Goal: Task Accomplishment & Management: Manage account settings

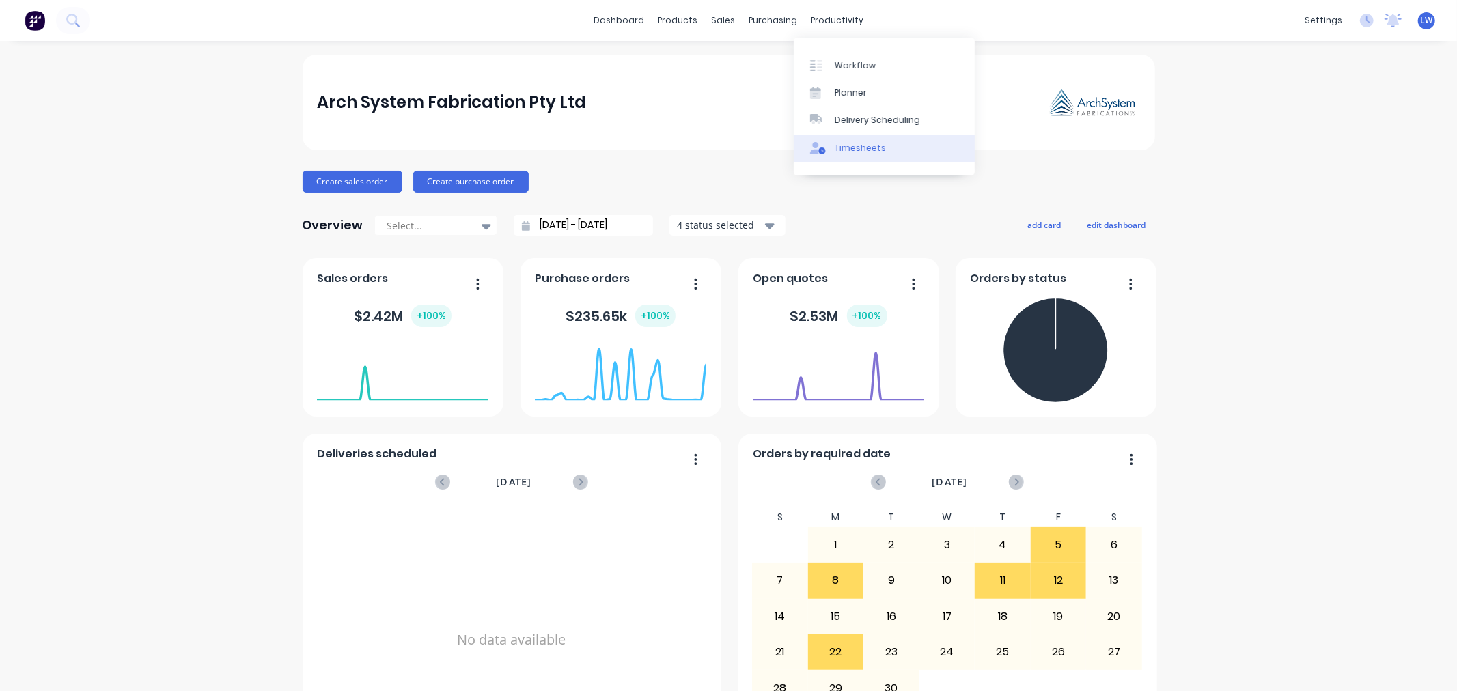
click at [868, 151] on div "Timesheets" at bounding box center [860, 148] width 51 height 12
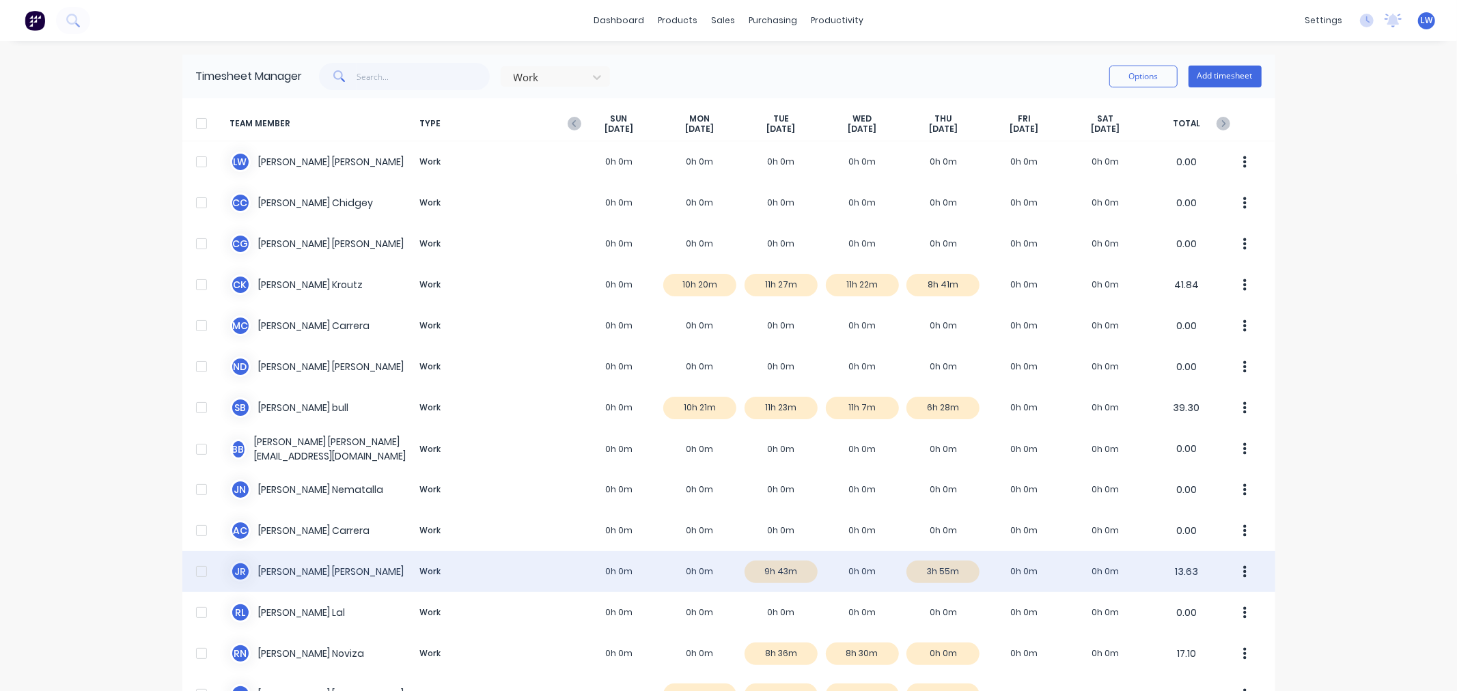
click at [237, 567] on div "J R [PERSON_NAME] Work 0h 0m 0h 0m 9h 43m 0h 0m 3h 55m 0h 0m 0h 0m 13.63" at bounding box center [728, 571] width 1093 height 41
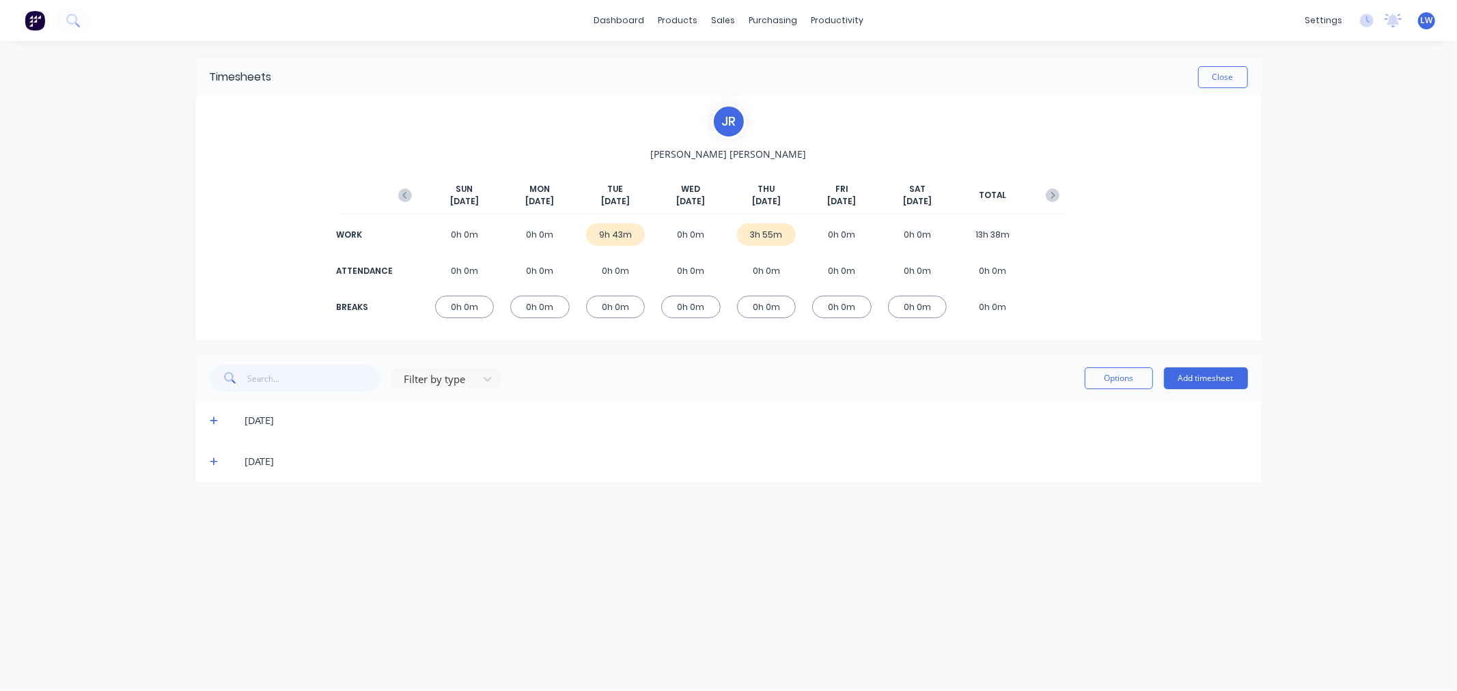
click at [212, 458] on icon at bounding box center [214, 462] width 9 height 10
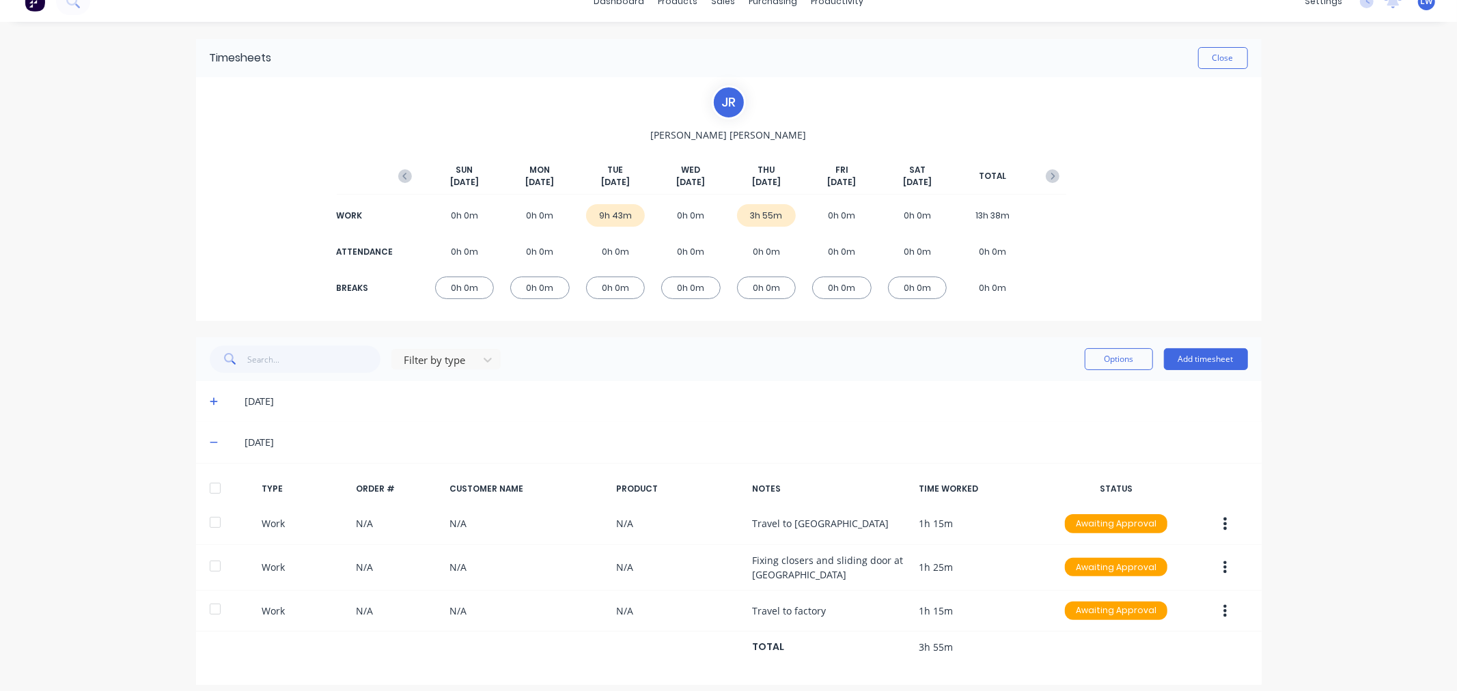
scroll to position [30, 0]
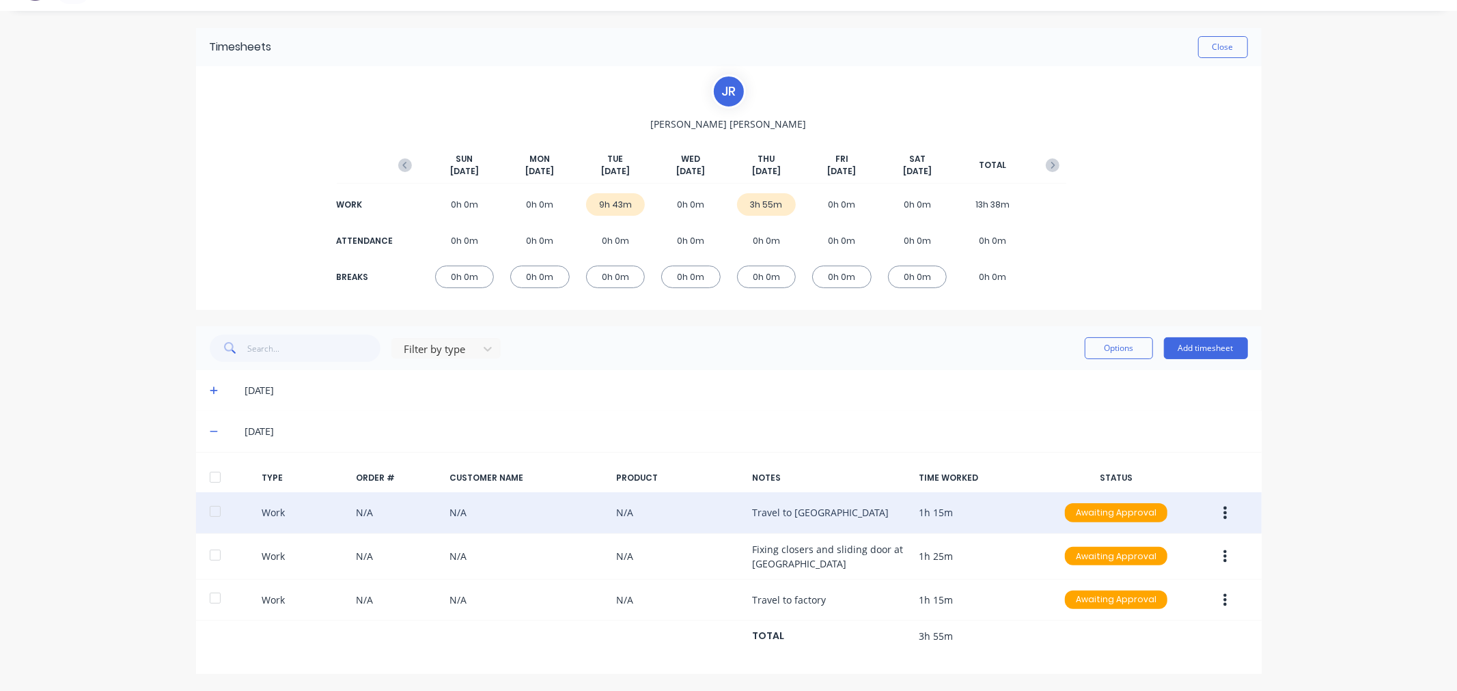
click at [1221, 514] on button "button" at bounding box center [1225, 513] width 32 height 25
click at [1135, 454] on div "Edit" at bounding box center [1176, 462] width 105 height 20
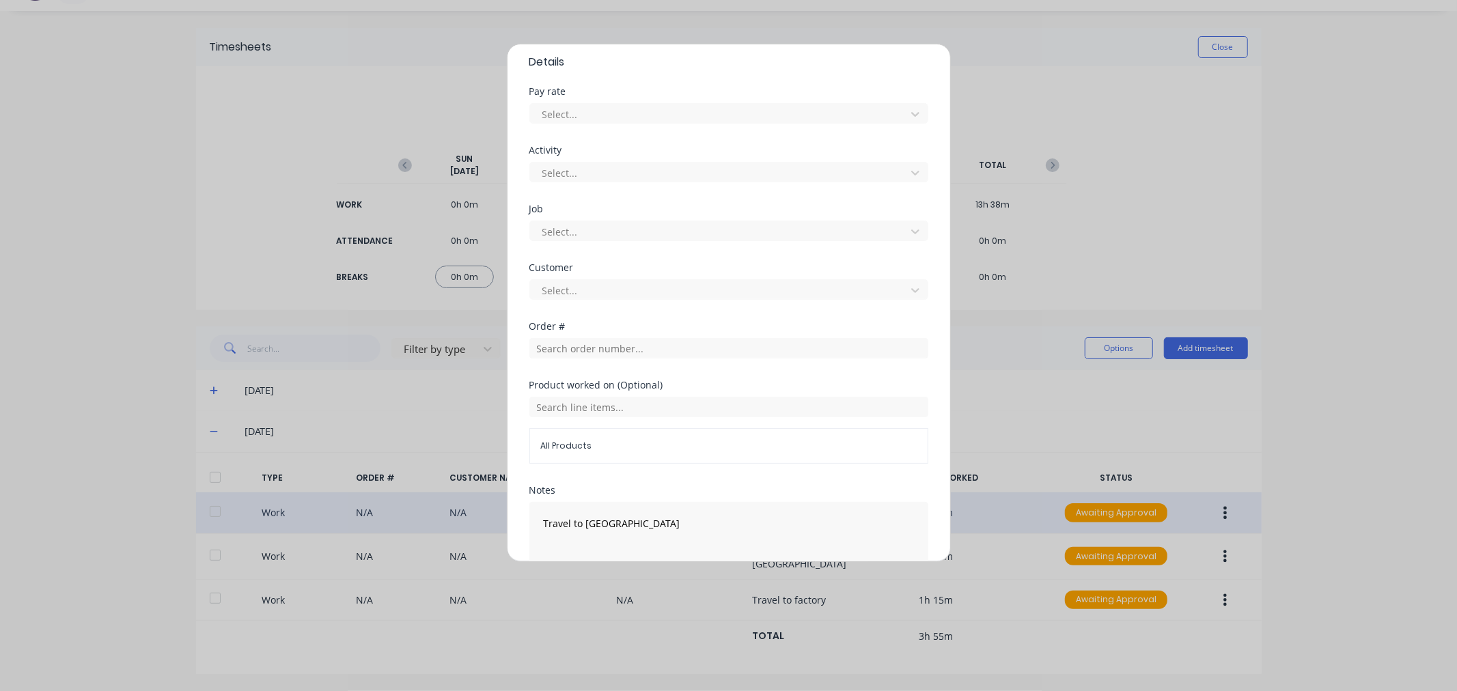
scroll to position [503, 0]
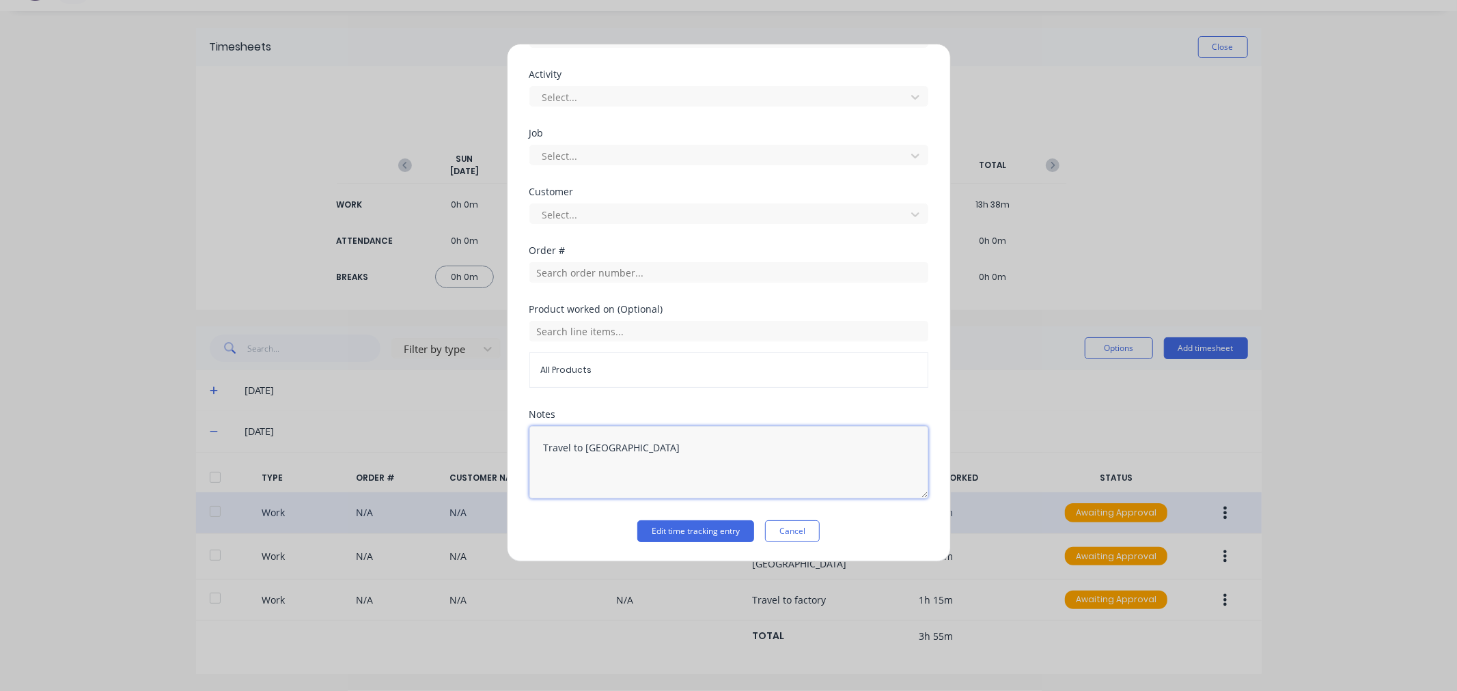
click at [672, 446] on textarea "Travel to [GEOGRAPHIC_DATA]" at bounding box center [728, 462] width 399 height 72
drag, startPoint x: 637, startPoint y: 462, endPoint x: 523, endPoint y: 463, distance: 114.8
click at [523, 463] on div "Edit time tracking entry Work Attendance When Date [DATE] Start time 05:15 AM F…" at bounding box center [729, 303] width 444 height 518
type textarea "Travel to [GEOGRAPHIC_DATA] (JN: 9009.S - LW)"
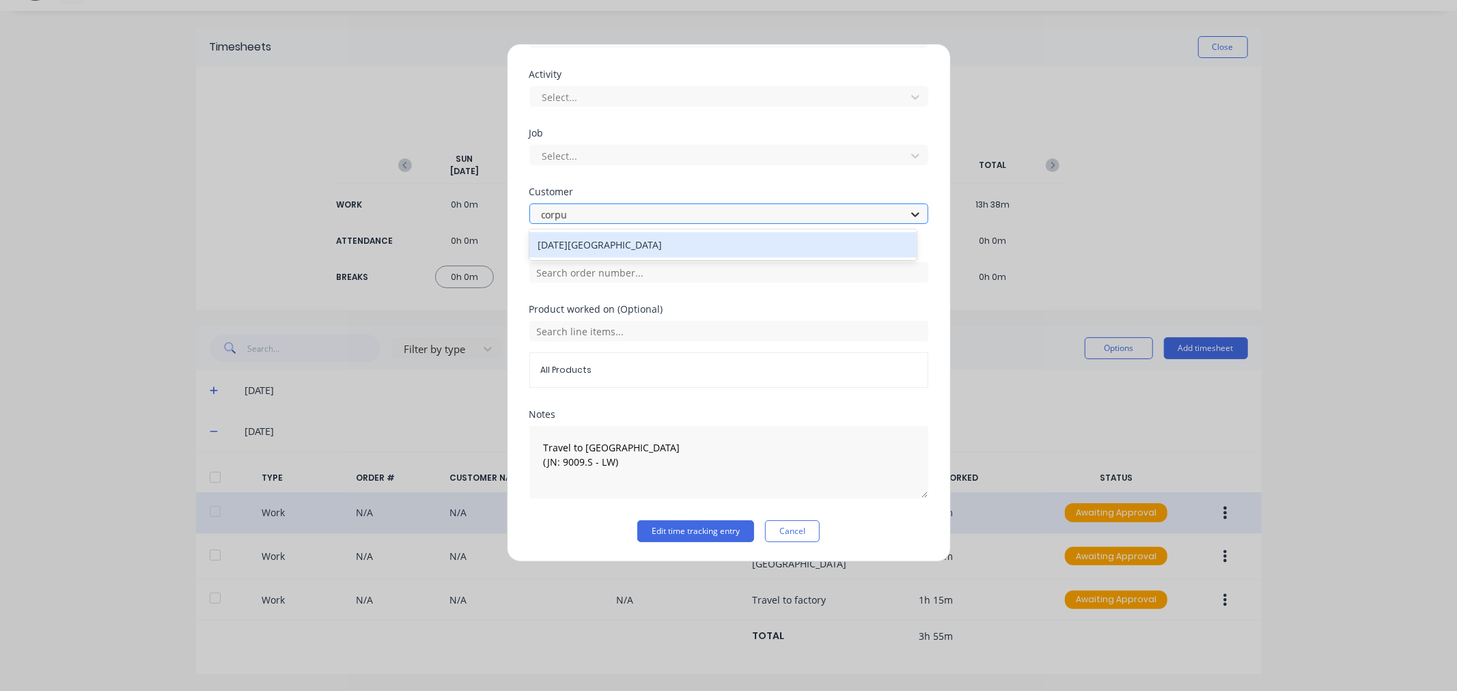
type input "corpus"
click at [797, 241] on div "[DATE][GEOGRAPHIC_DATA]" at bounding box center [722, 244] width 387 height 25
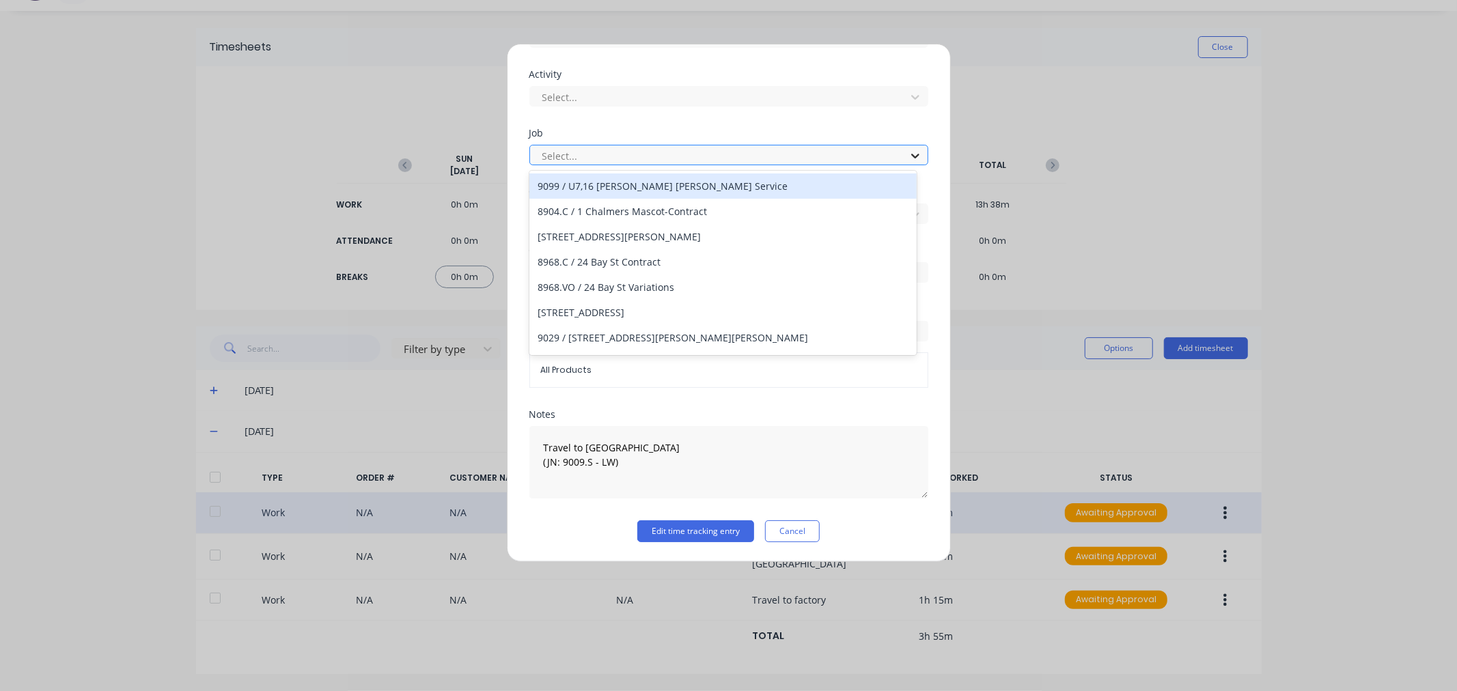
click at [909, 160] on icon at bounding box center [916, 156] width 14 height 14
type input "9009.s"
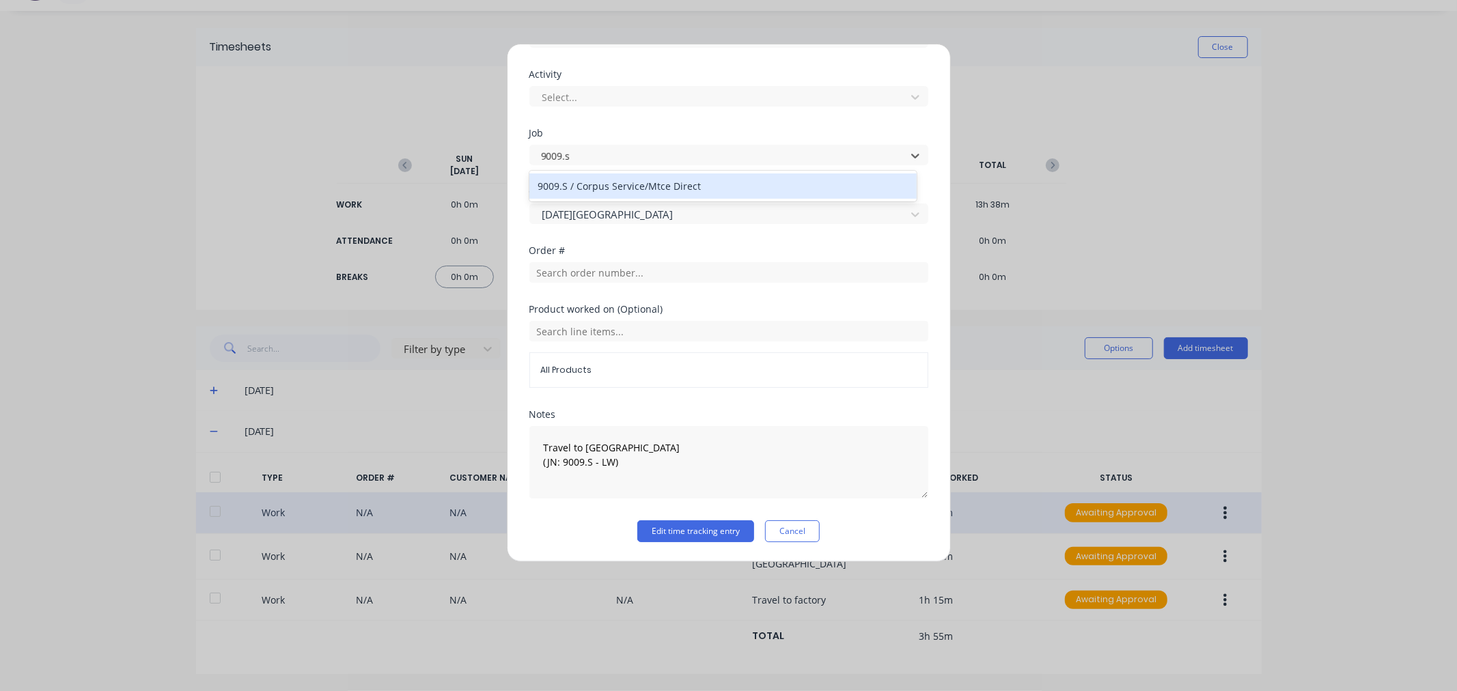
click at [798, 188] on div "9009.S / Corpus Service/Mtce Direct" at bounding box center [722, 186] width 387 height 25
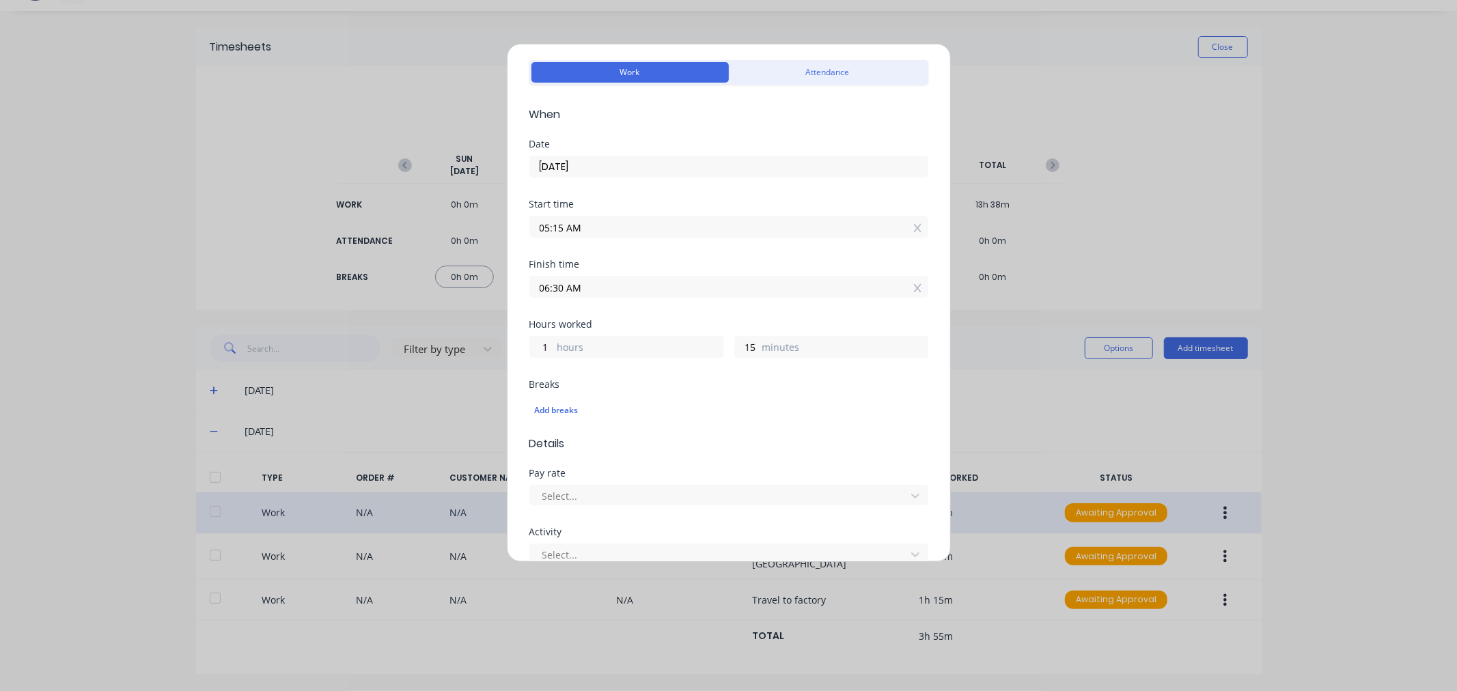
scroll to position [0, 0]
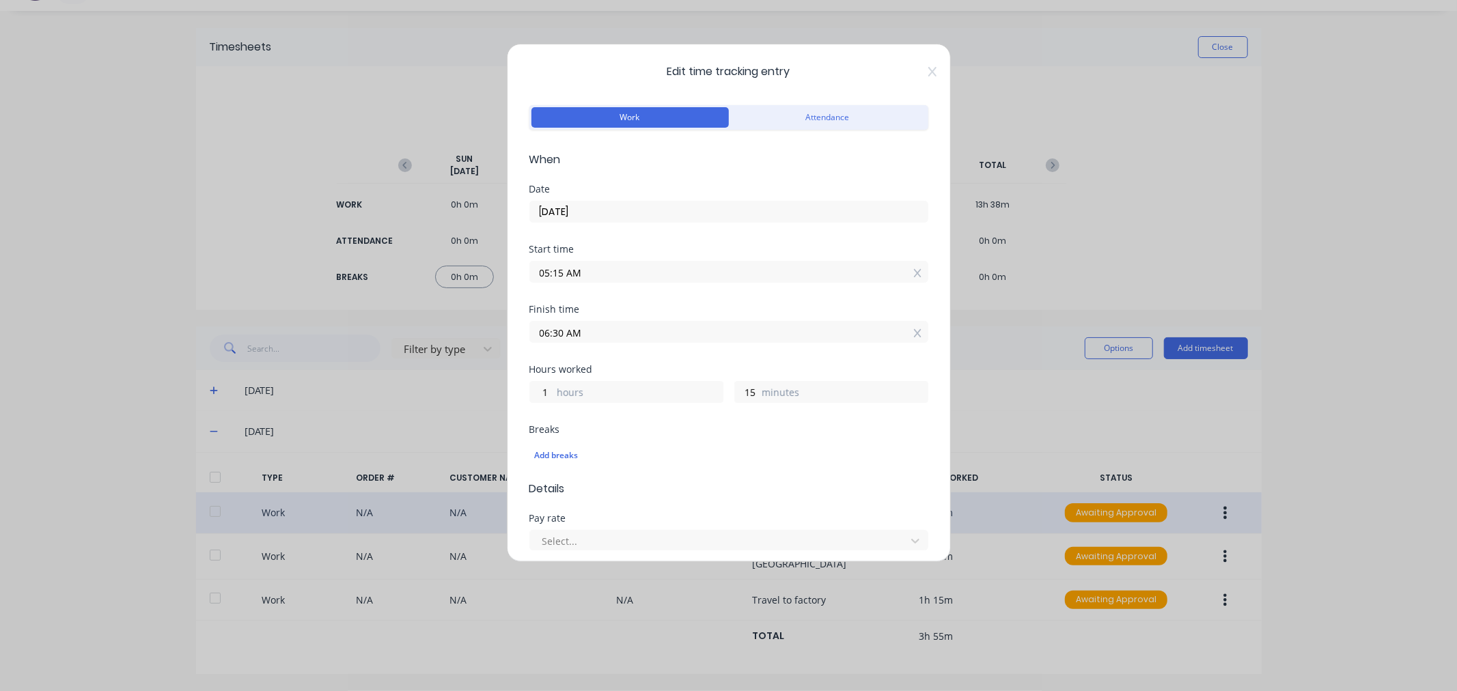
click at [915, 70] on span "Edit time tracking entry" at bounding box center [728, 72] width 399 height 16
click at [928, 73] on icon at bounding box center [932, 72] width 8 height 10
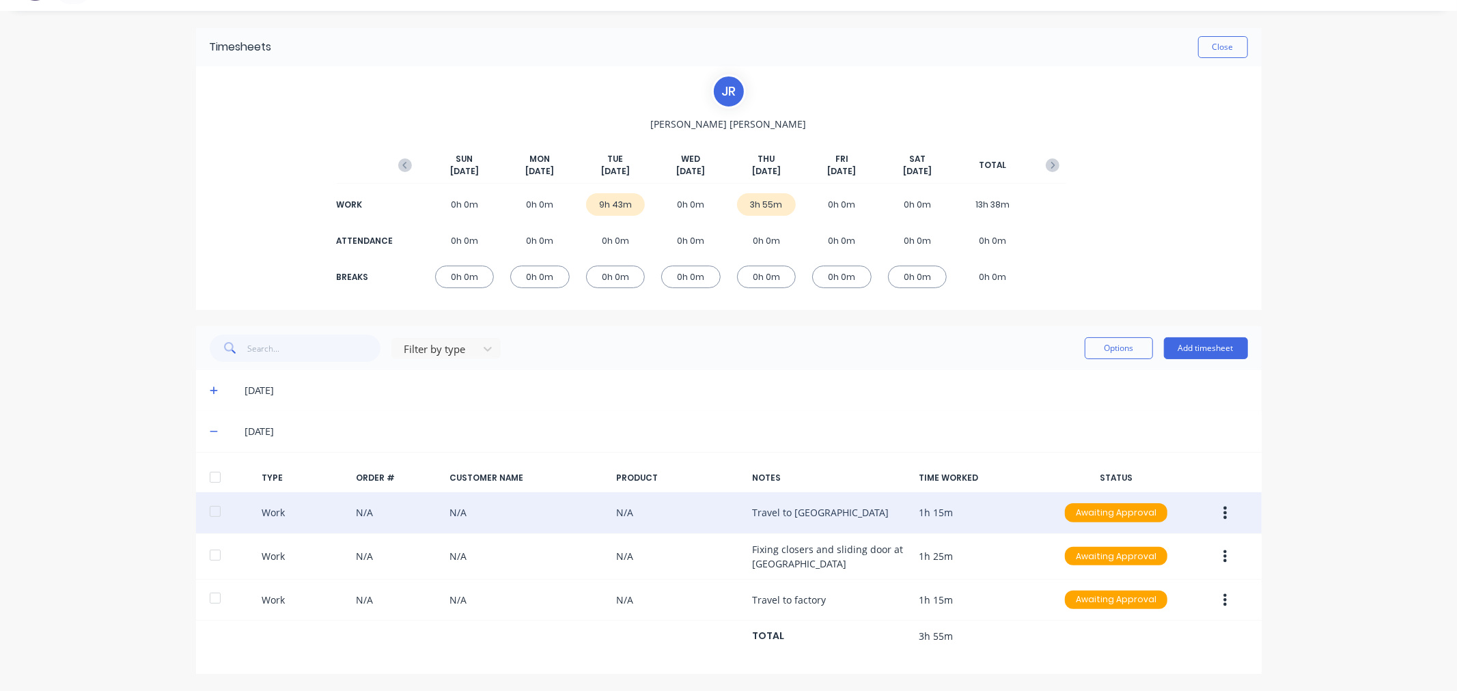
click at [1225, 506] on button "button" at bounding box center [1225, 513] width 32 height 25
click at [1171, 466] on div "Edit" at bounding box center [1176, 462] width 105 height 20
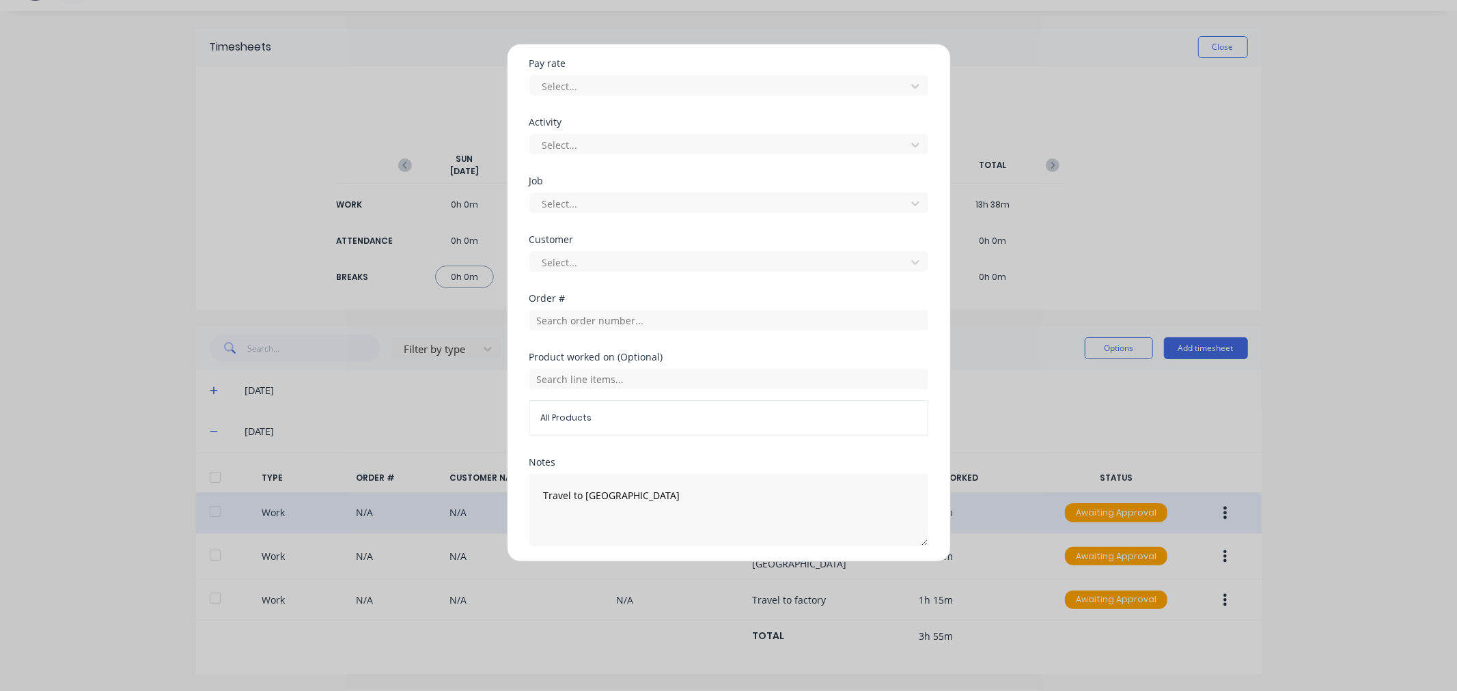
scroll to position [503, 0]
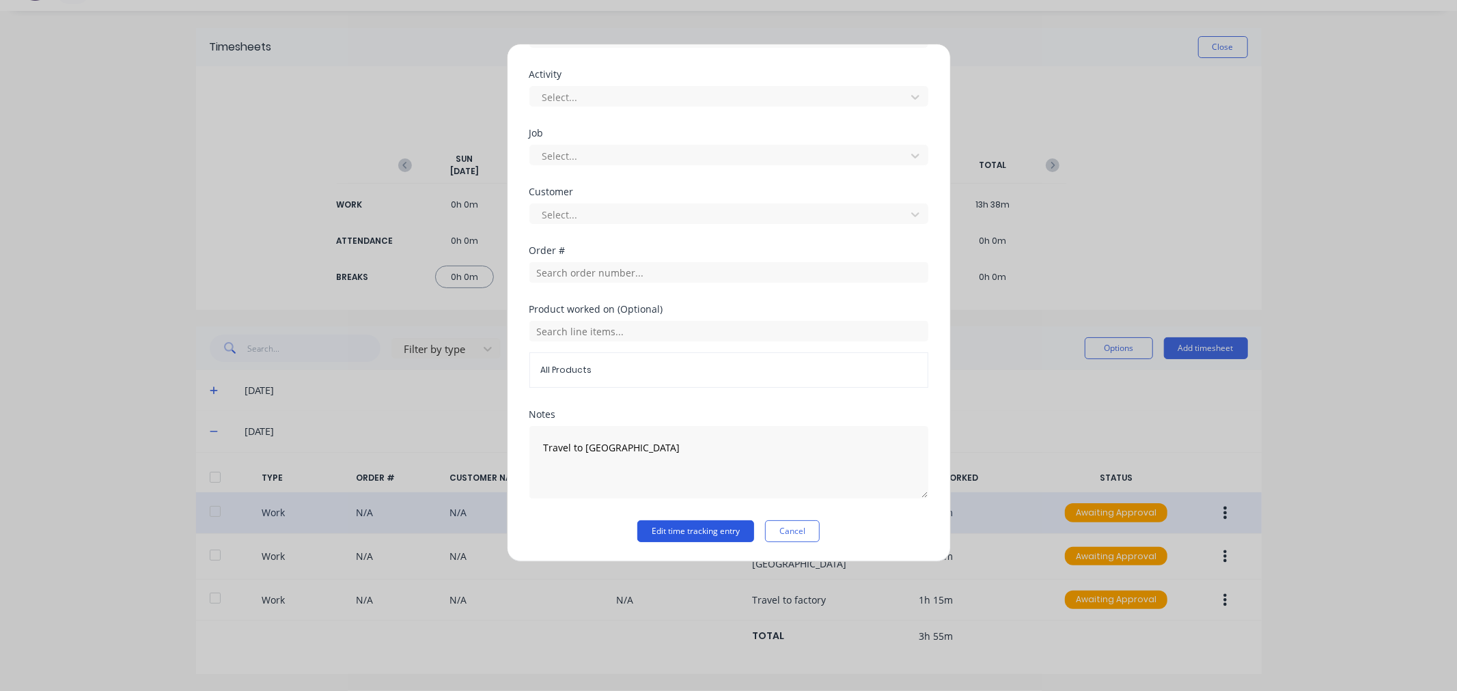
click at [661, 533] on button "Edit time tracking entry" at bounding box center [695, 532] width 117 height 22
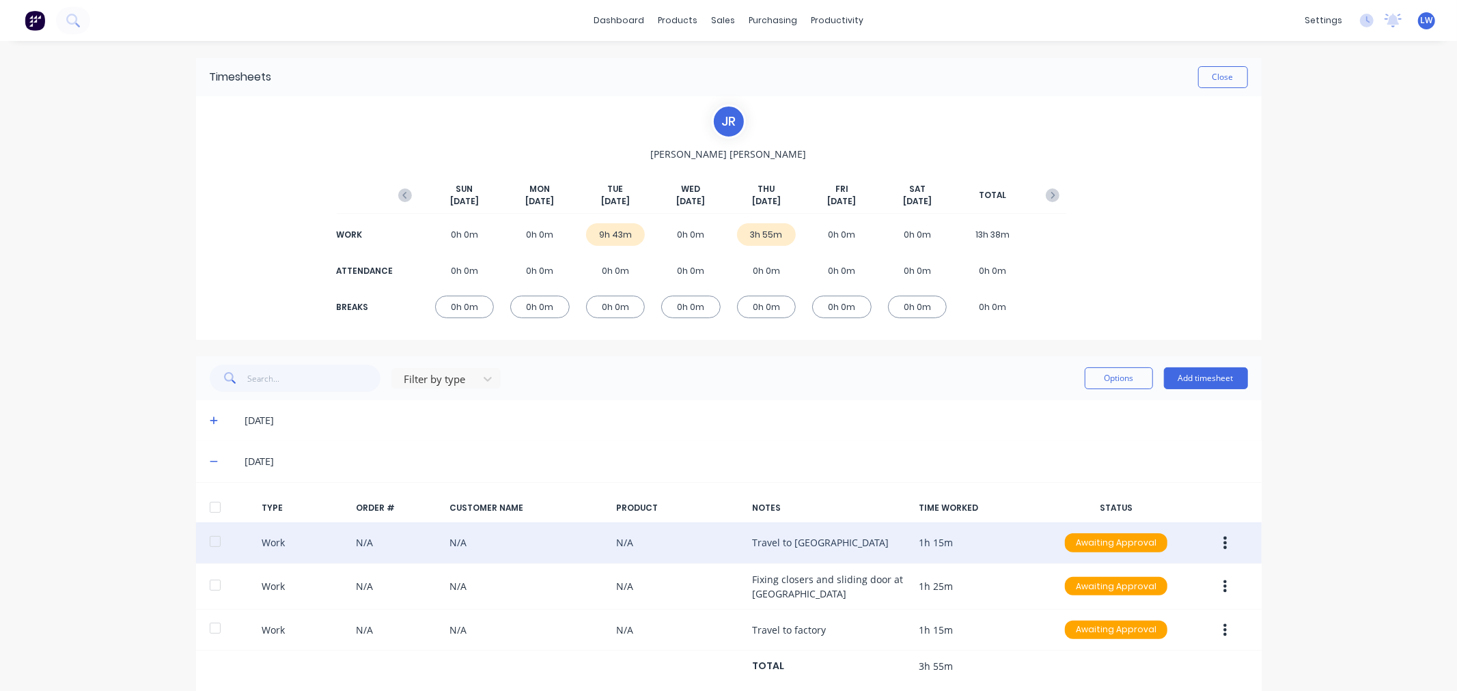
scroll to position [30, 0]
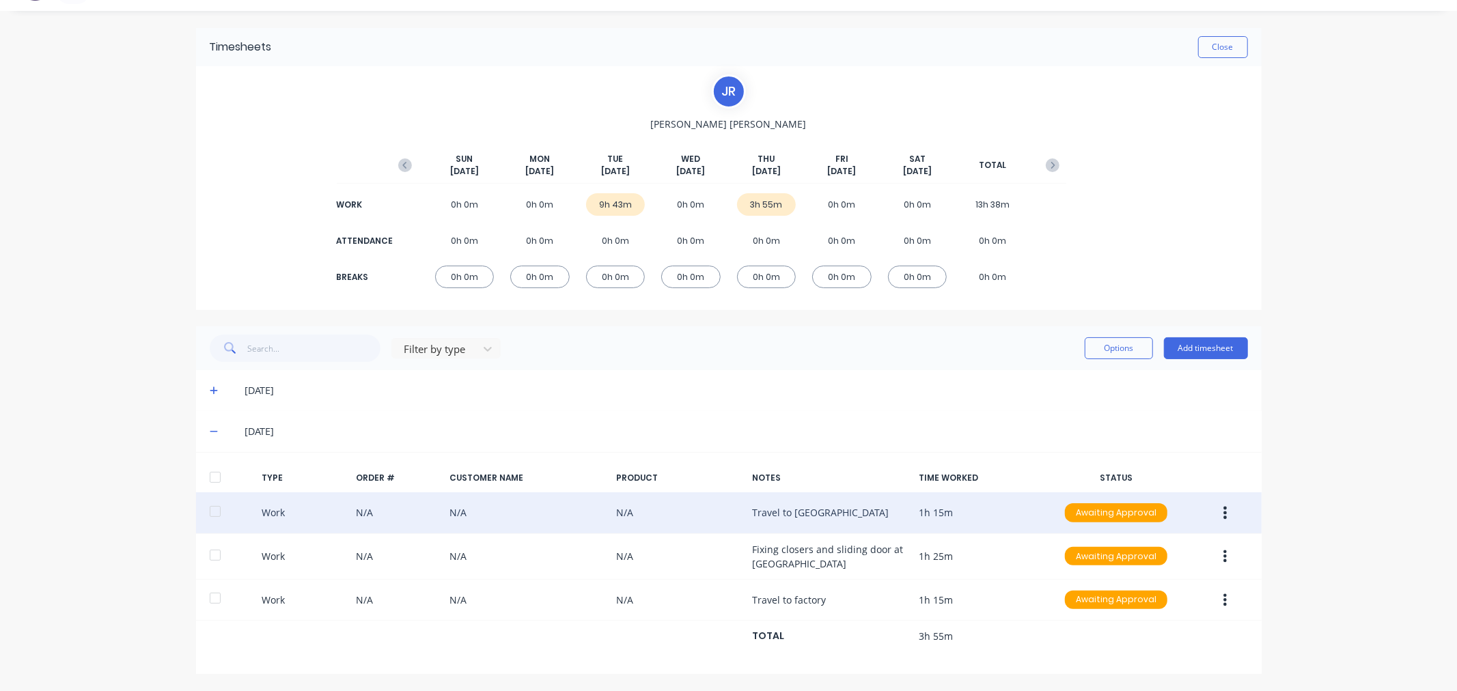
click at [1224, 512] on icon "button" at bounding box center [1225, 513] width 3 height 12
click at [1149, 460] on div "Edit" at bounding box center [1176, 462] width 105 height 20
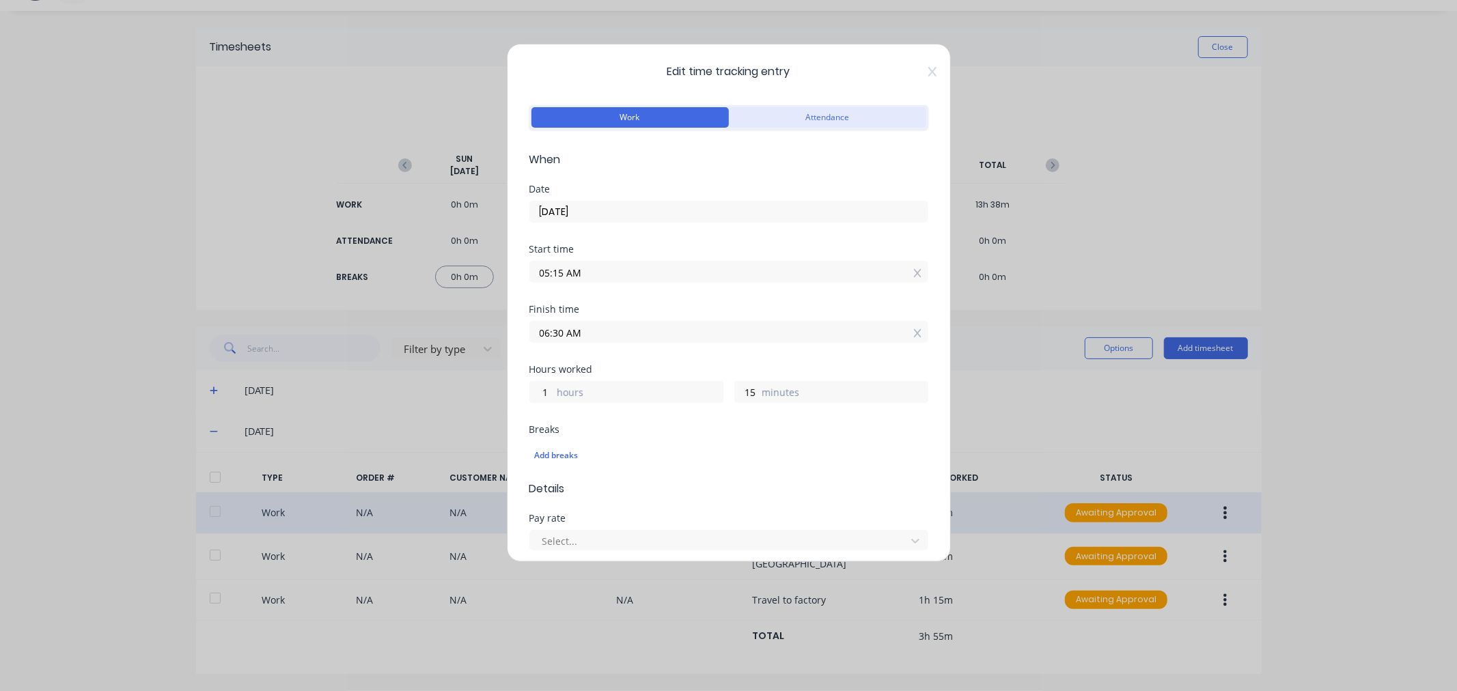
click at [806, 117] on button "Attendance" at bounding box center [827, 117] width 197 height 20
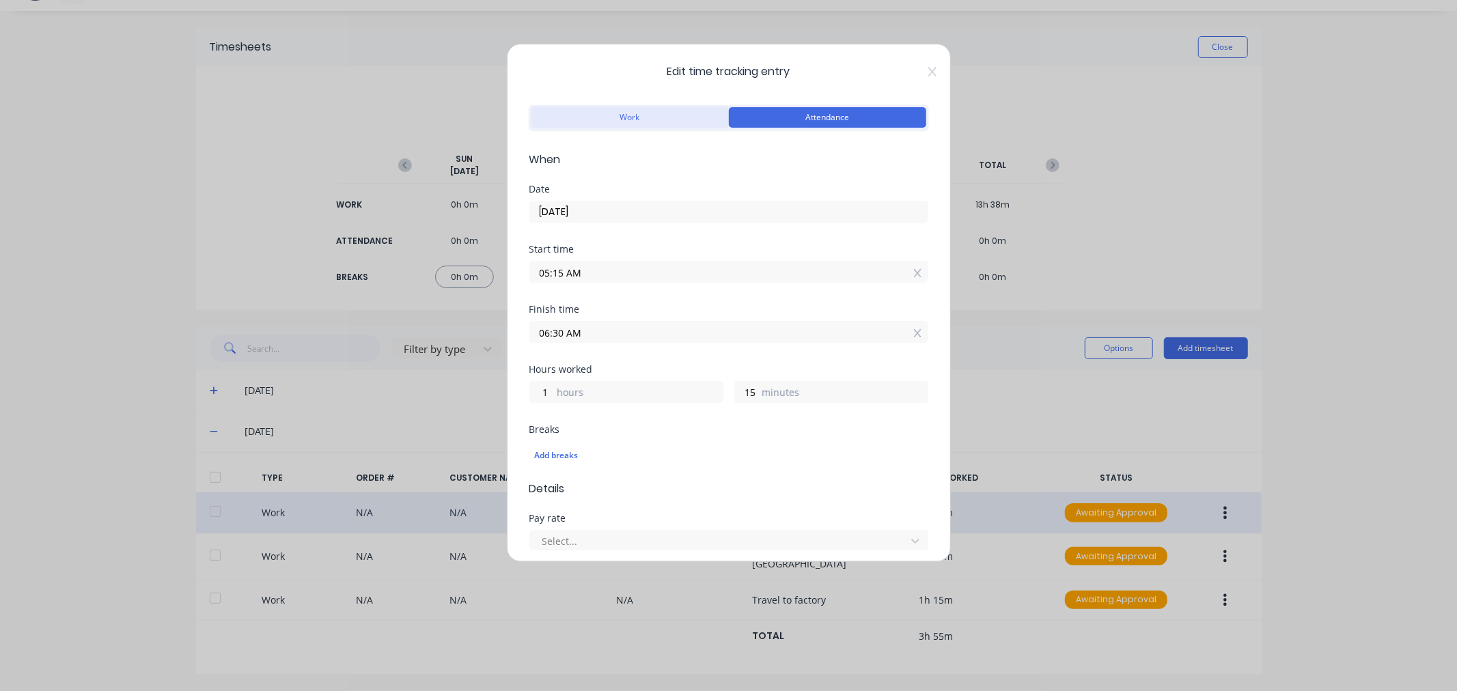
click at [587, 113] on button "Work" at bounding box center [629, 117] width 197 height 20
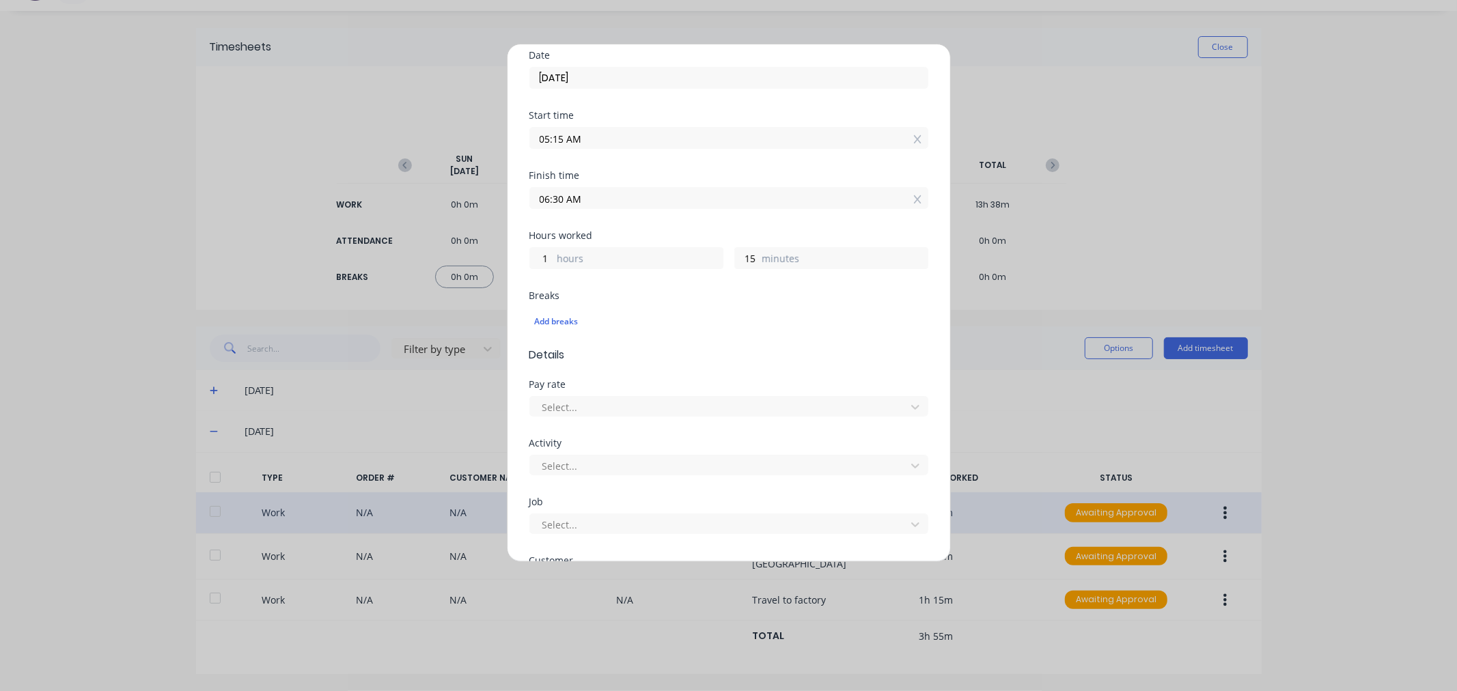
scroll to position [456, 0]
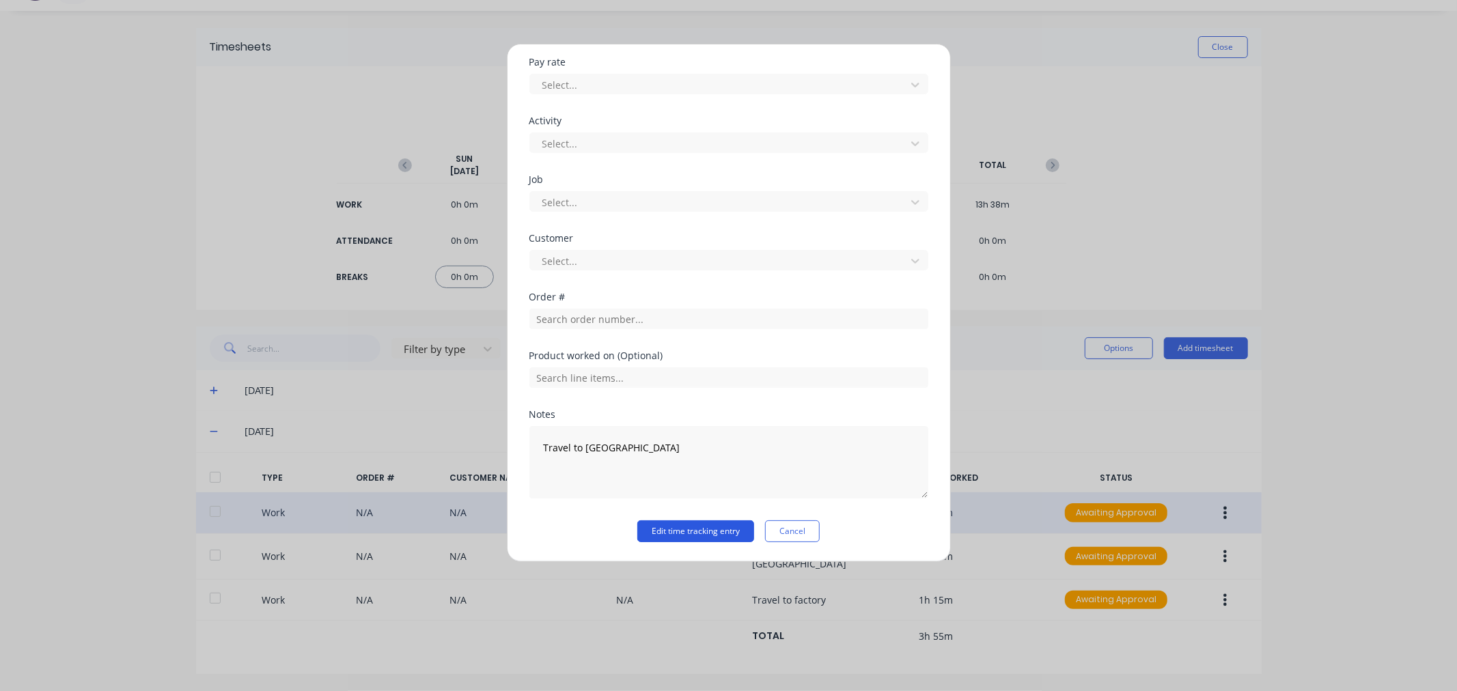
click at [670, 531] on button "Edit time tracking entry" at bounding box center [695, 532] width 117 height 22
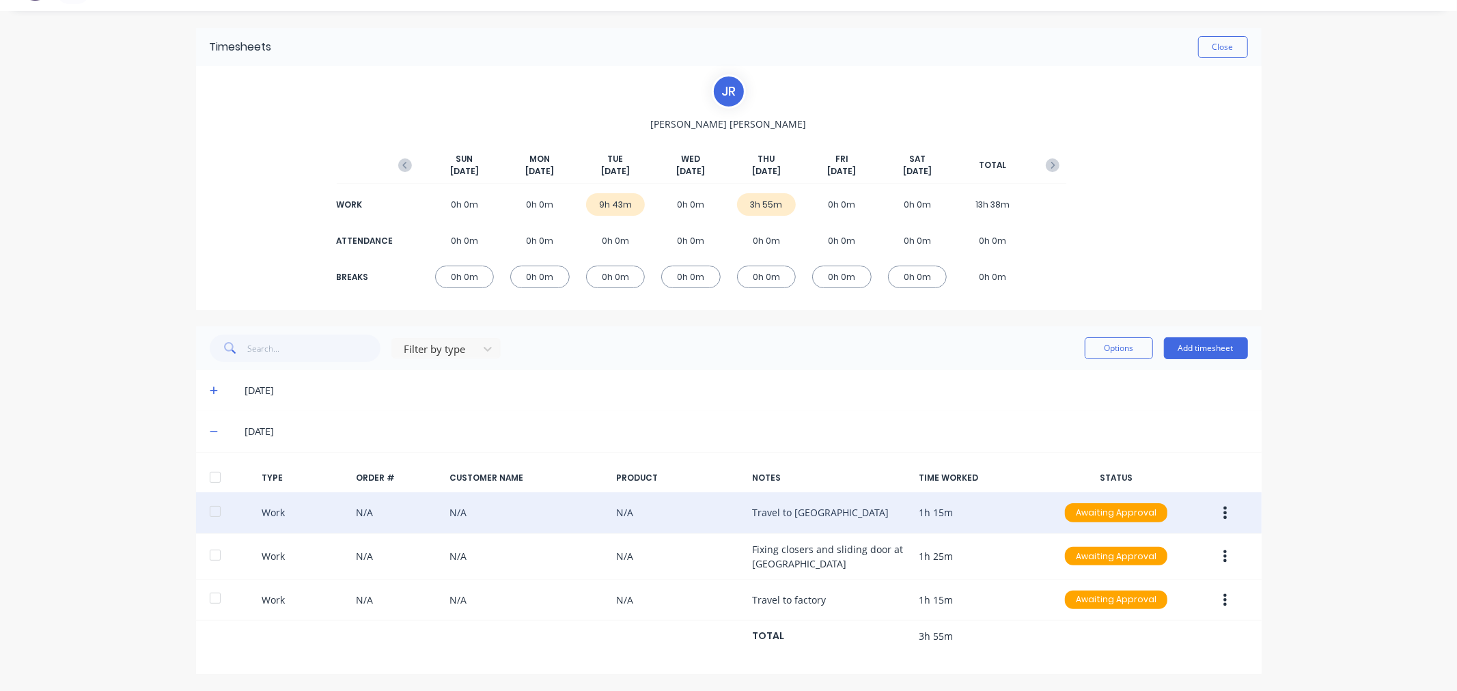
click at [674, 525] on div "Work N/A N/A N/A Travel to [GEOGRAPHIC_DATA] 1h 15m Awaiting Approval" at bounding box center [729, 514] width 1066 height 42
click at [639, 521] on div "Work N/A N/A N/A Travel to [GEOGRAPHIC_DATA] 1h 15m Awaiting Approval" at bounding box center [729, 514] width 1066 height 42
click at [209, 514] on div at bounding box center [215, 511] width 27 height 27
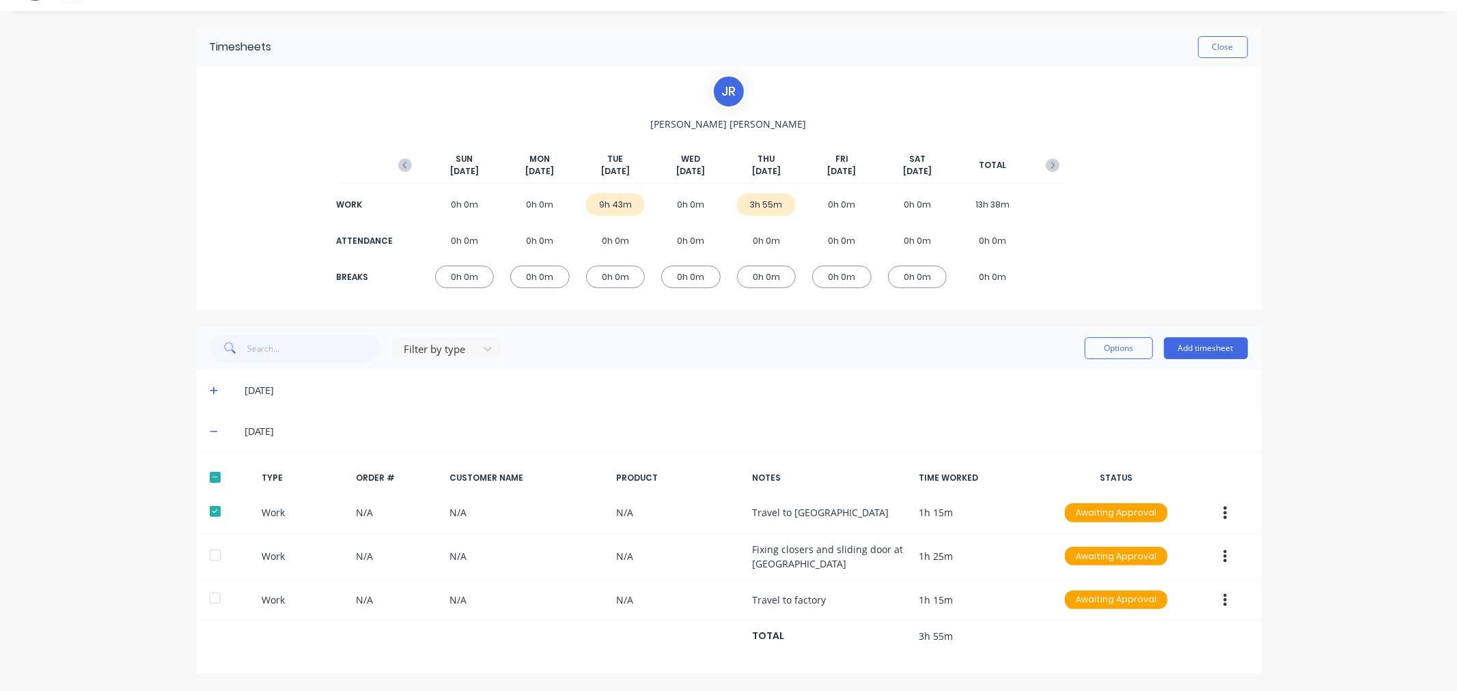
click at [1223, 518] on button "button" at bounding box center [1225, 513] width 32 height 25
click at [1172, 458] on div "Edit" at bounding box center [1176, 462] width 105 height 20
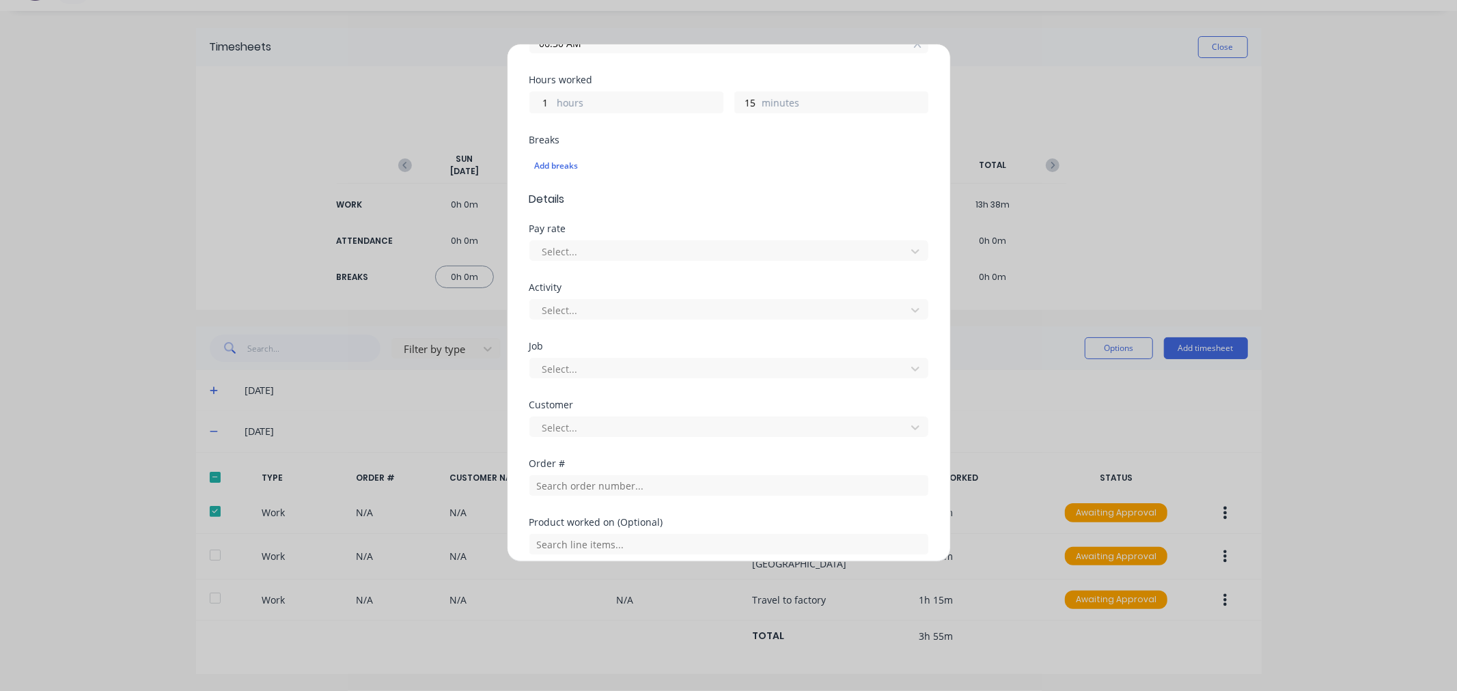
scroll to position [316, 0]
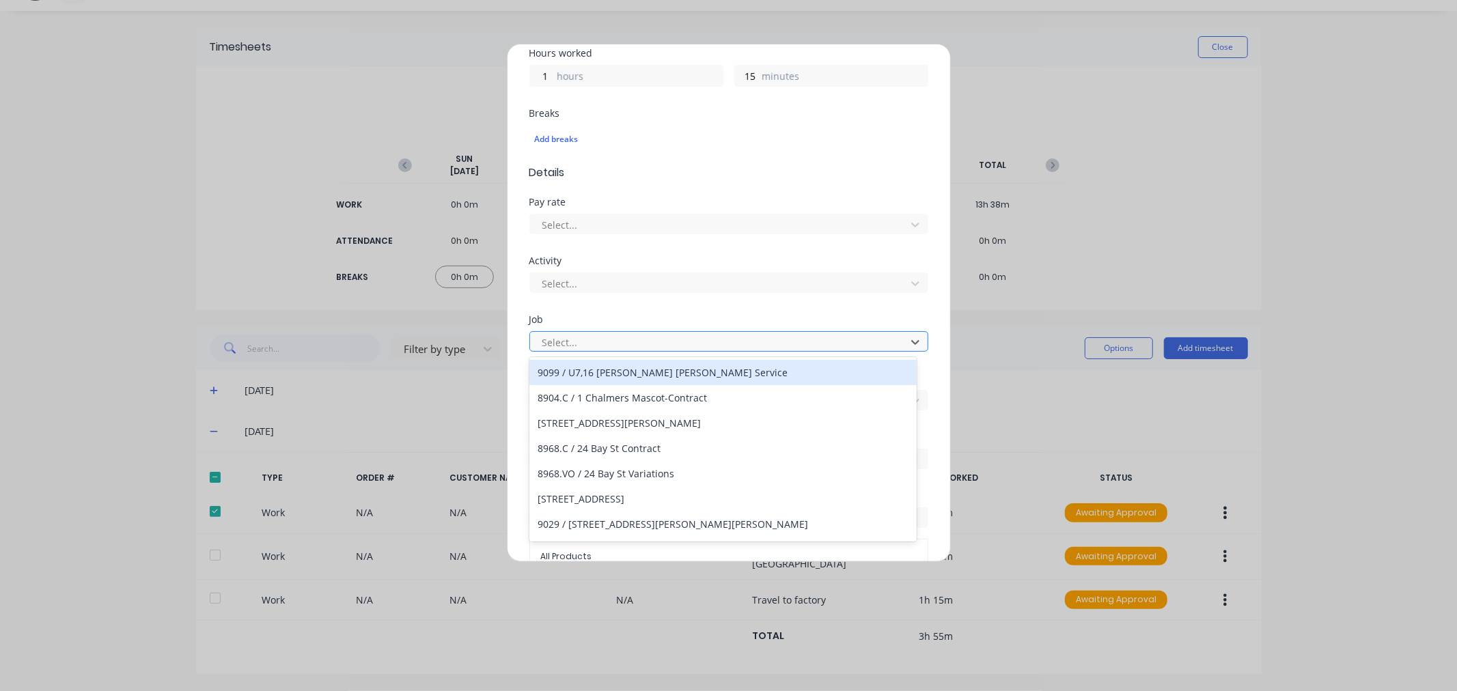
click at [626, 347] on div at bounding box center [720, 342] width 358 height 17
type input "9009.s"
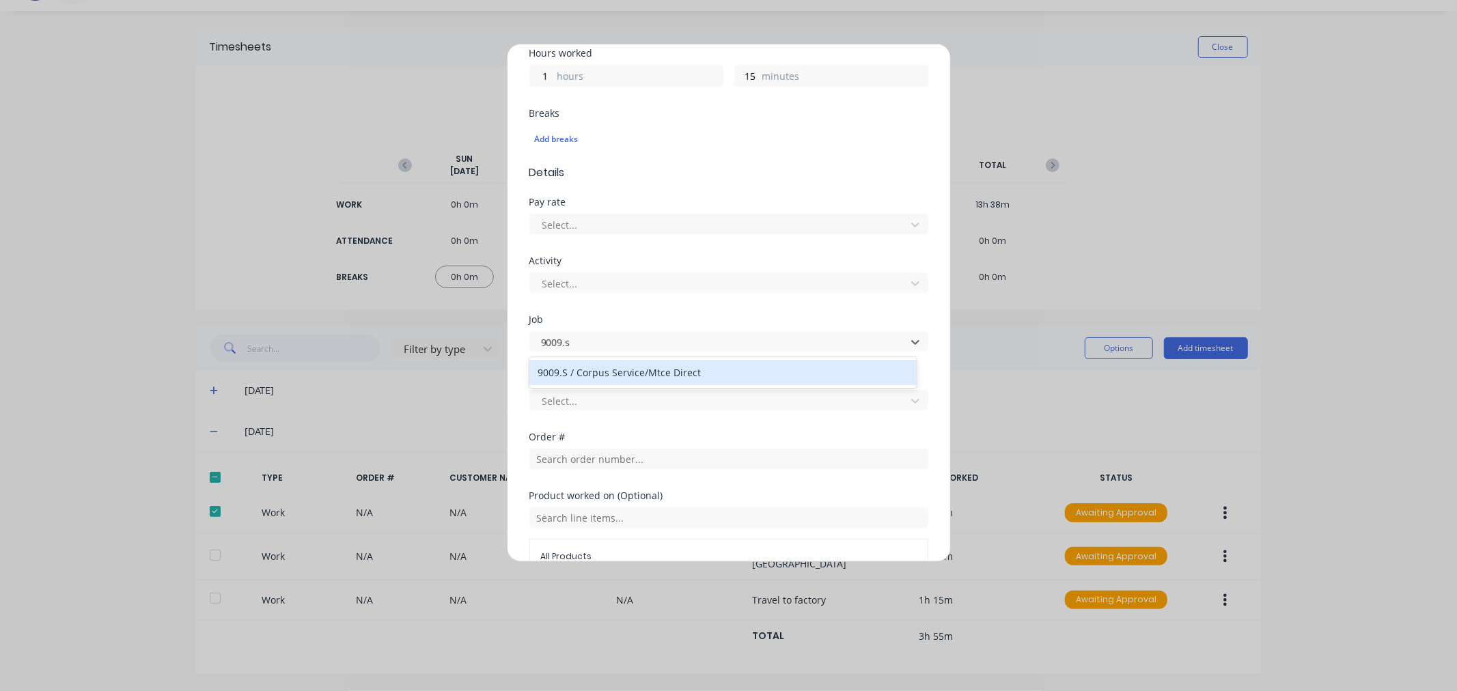
click at [629, 377] on div "9009.S / Corpus Service/Mtce Direct" at bounding box center [722, 372] width 387 height 25
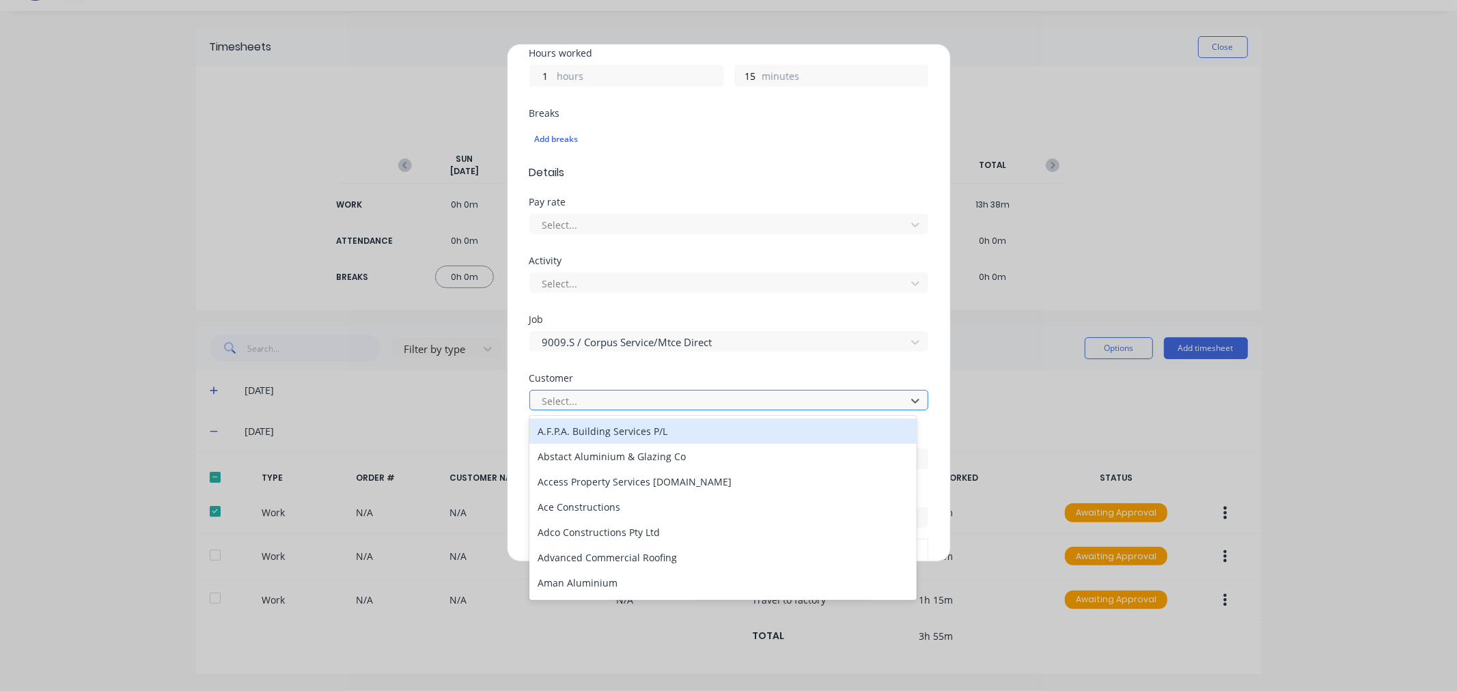
click at [618, 398] on div at bounding box center [720, 401] width 358 height 17
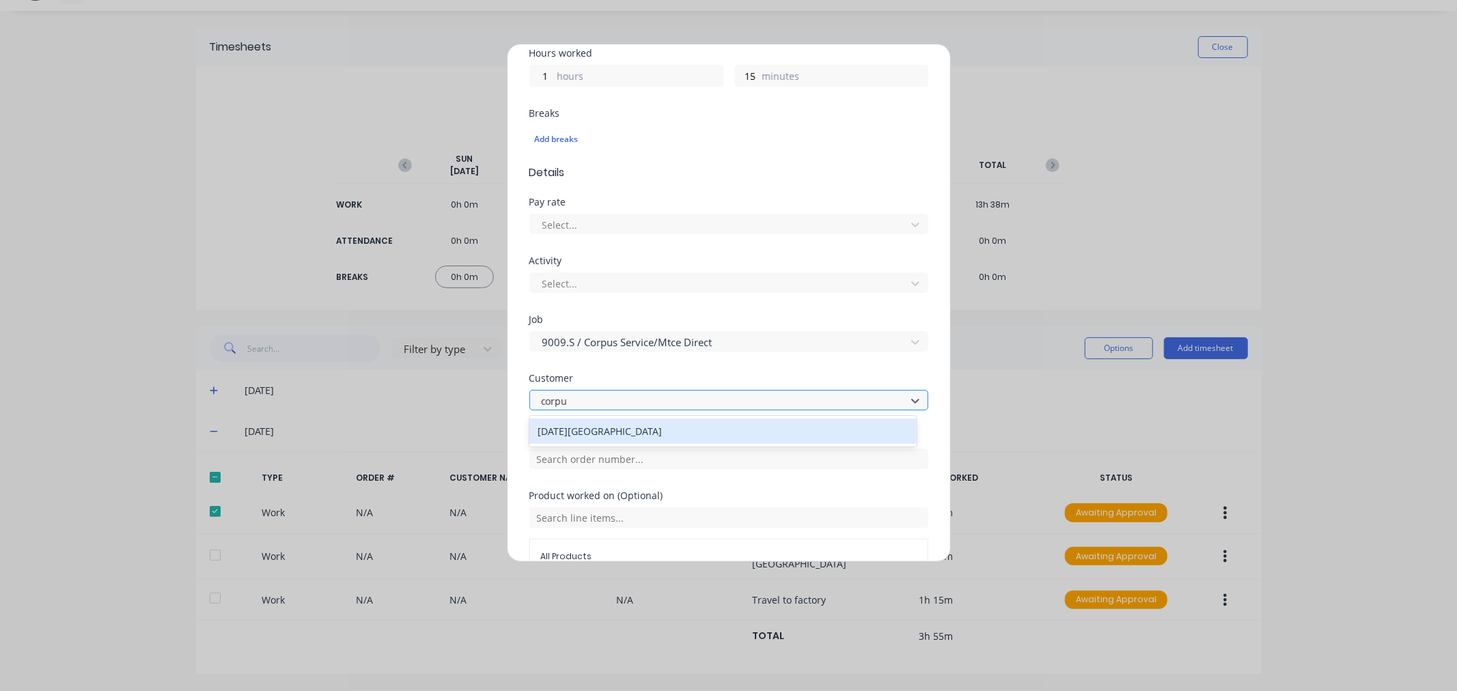
type input "corpus"
click at [606, 428] on div "[DATE][GEOGRAPHIC_DATA]" at bounding box center [722, 431] width 387 height 25
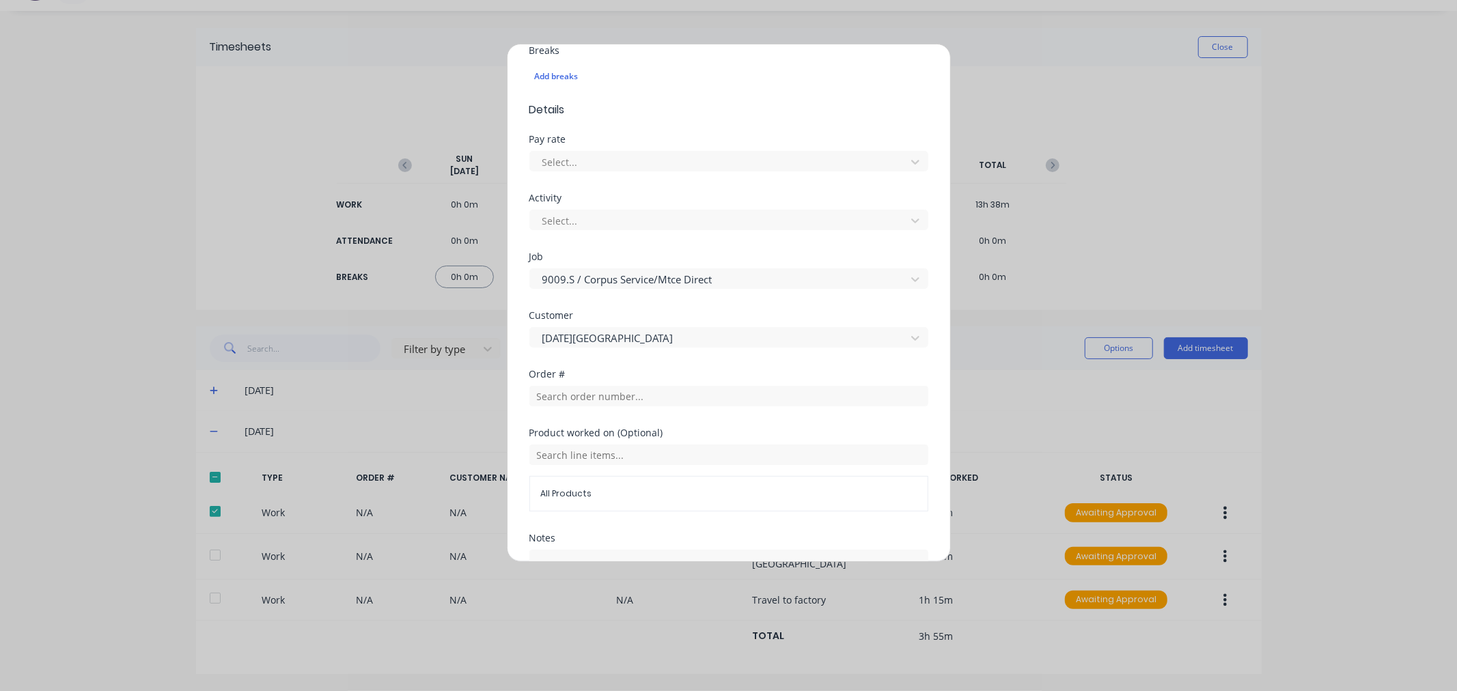
scroll to position [503, 0]
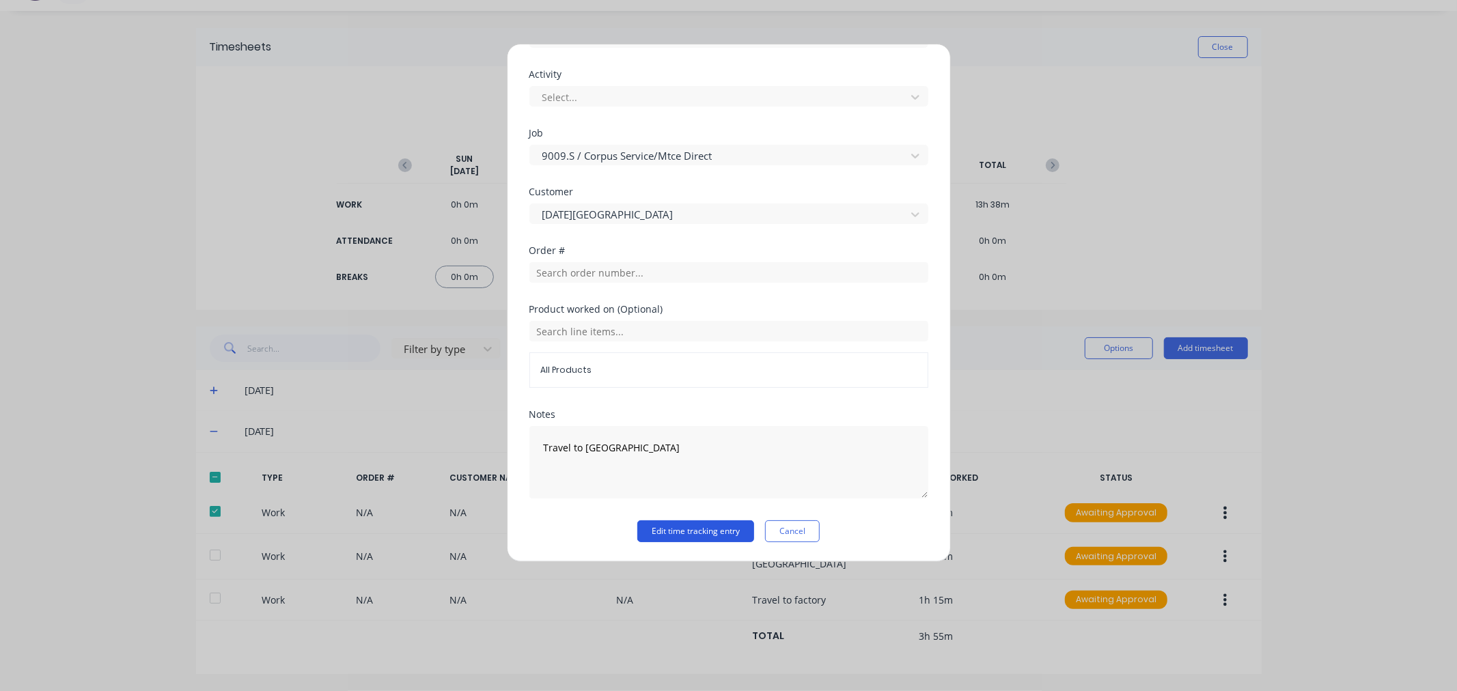
click at [693, 529] on button "Edit time tracking entry" at bounding box center [695, 532] width 117 height 22
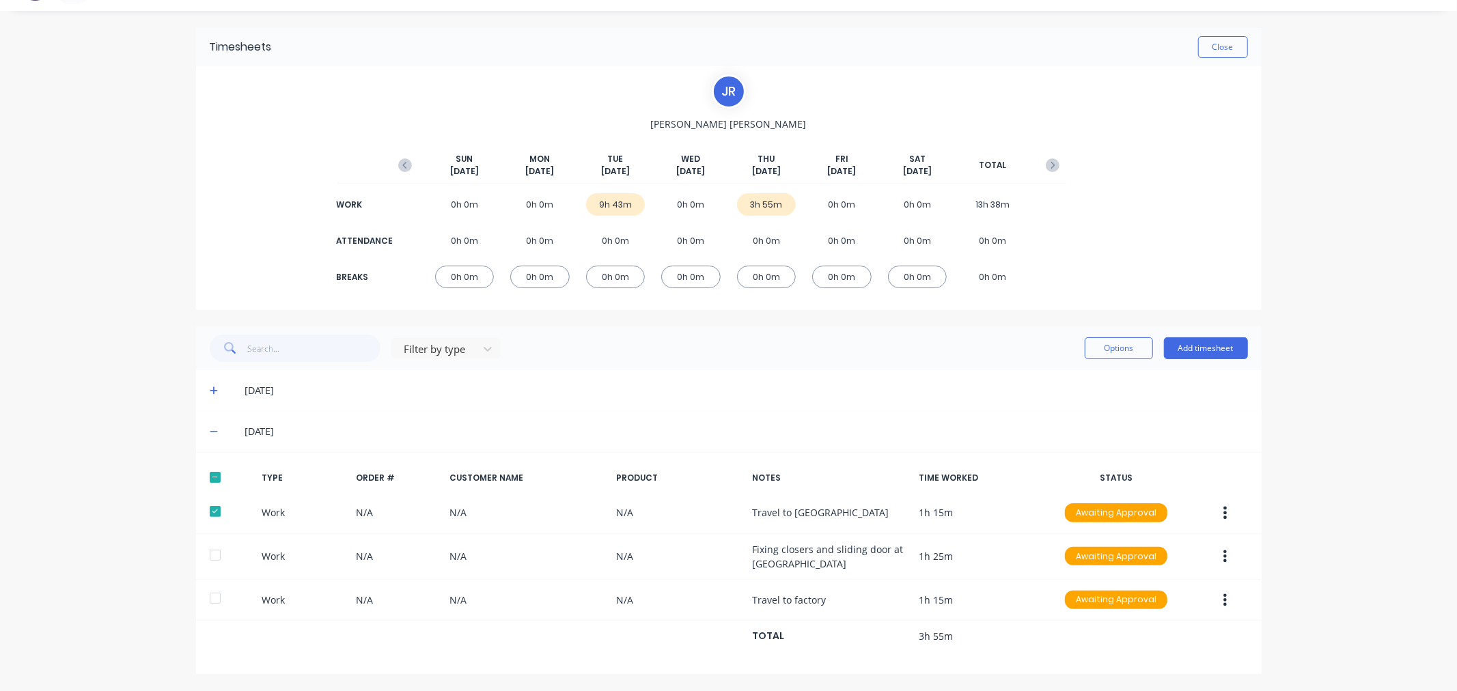
click at [1217, 506] on button "button" at bounding box center [1225, 513] width 32 height 25
click at [1150, 456] on div "Edit" at bounding box center [1176, 462] width 105 height 20
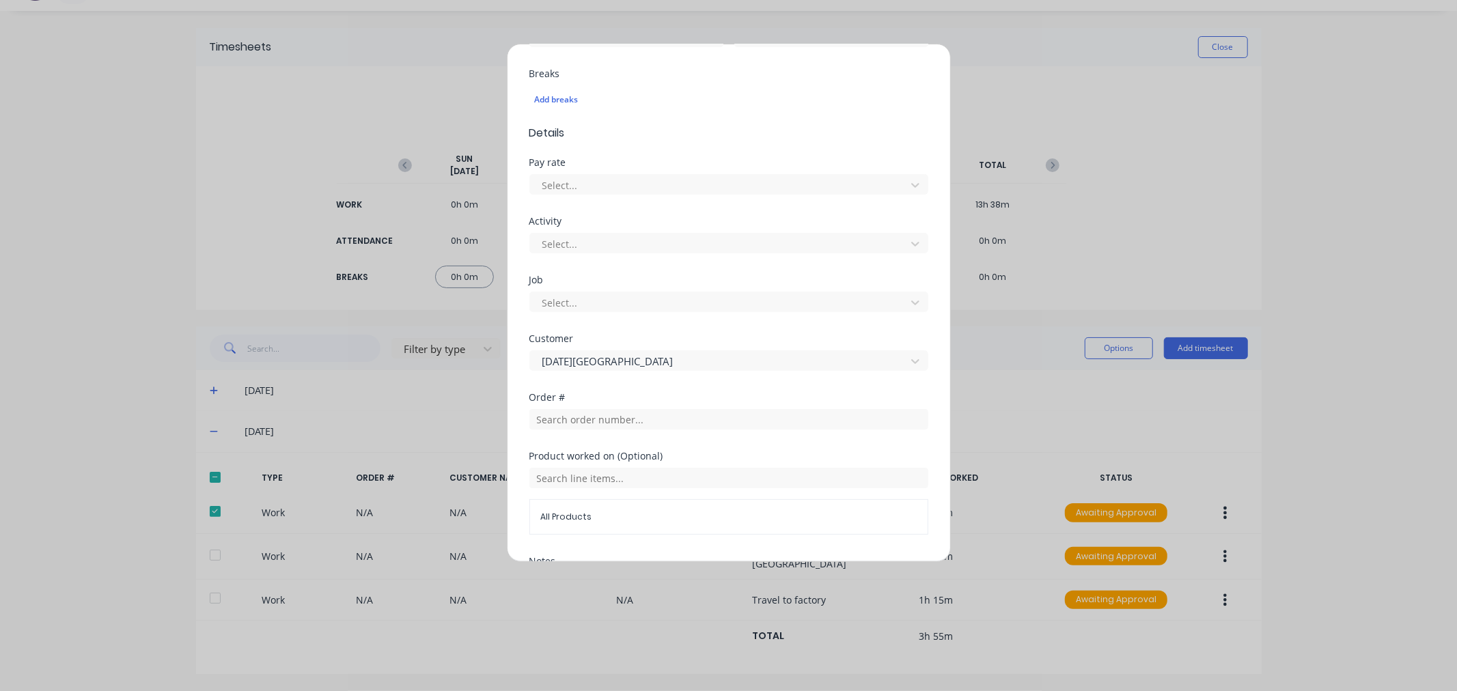
scroll to position [367, 0]
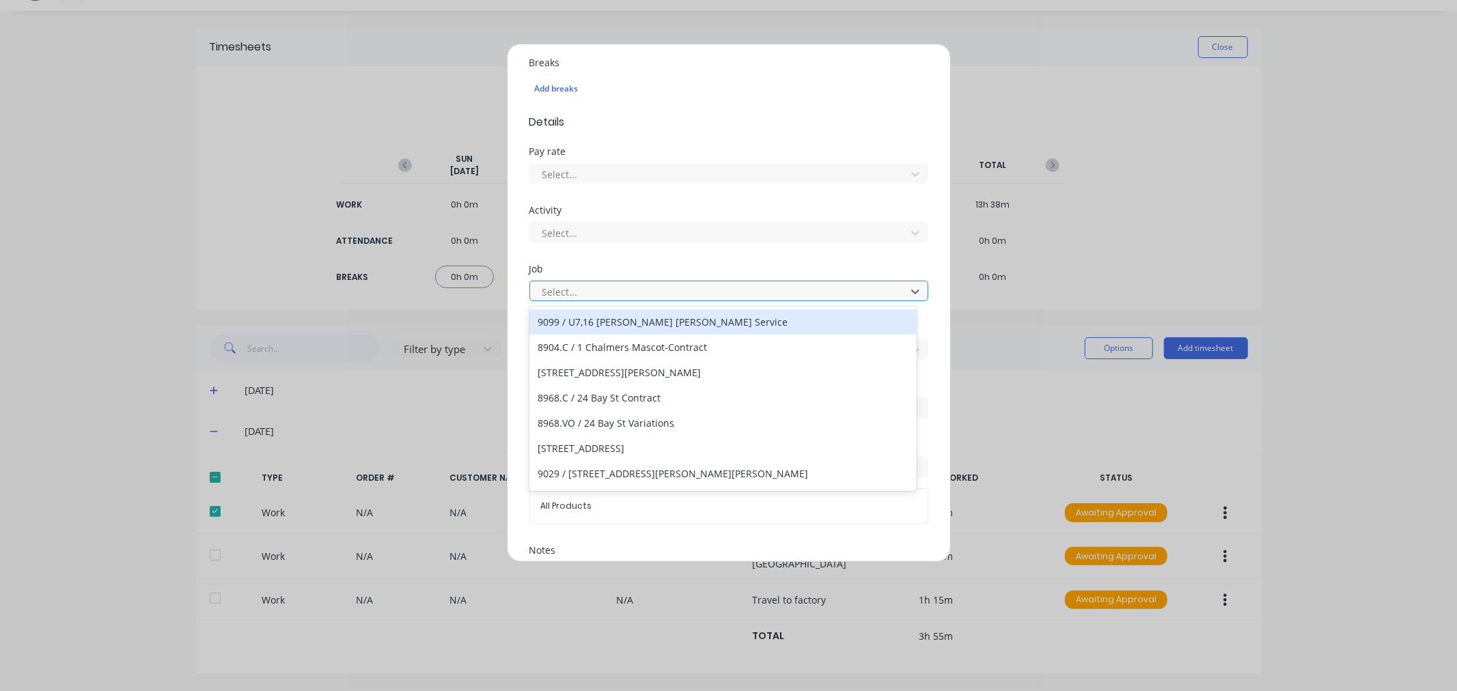
click at [609, 289] on div at bounding box center [720, 291] width 358 height 17
type input "9009.s"
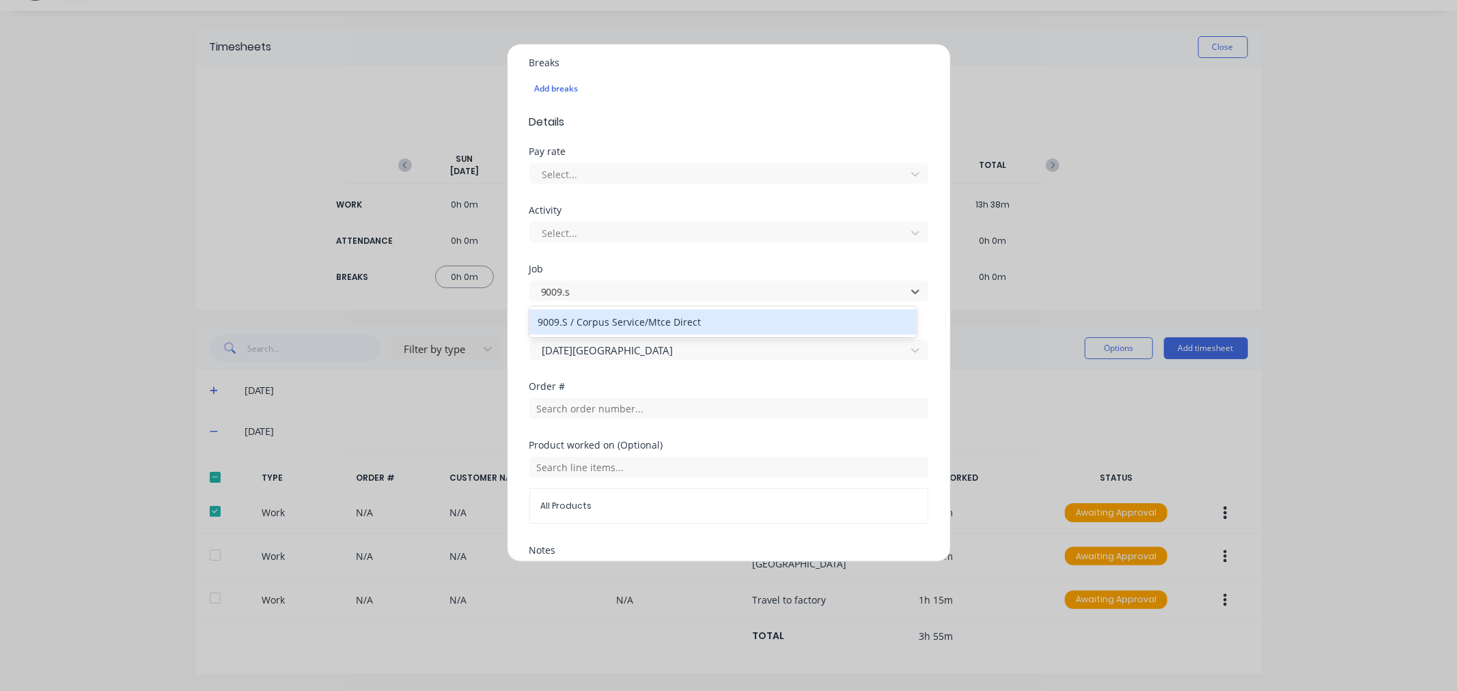
click at [598, 316] on div "9009.S / Corpus Service/Mtce Direct" at bounding box center [722, 321] width 387 height 25
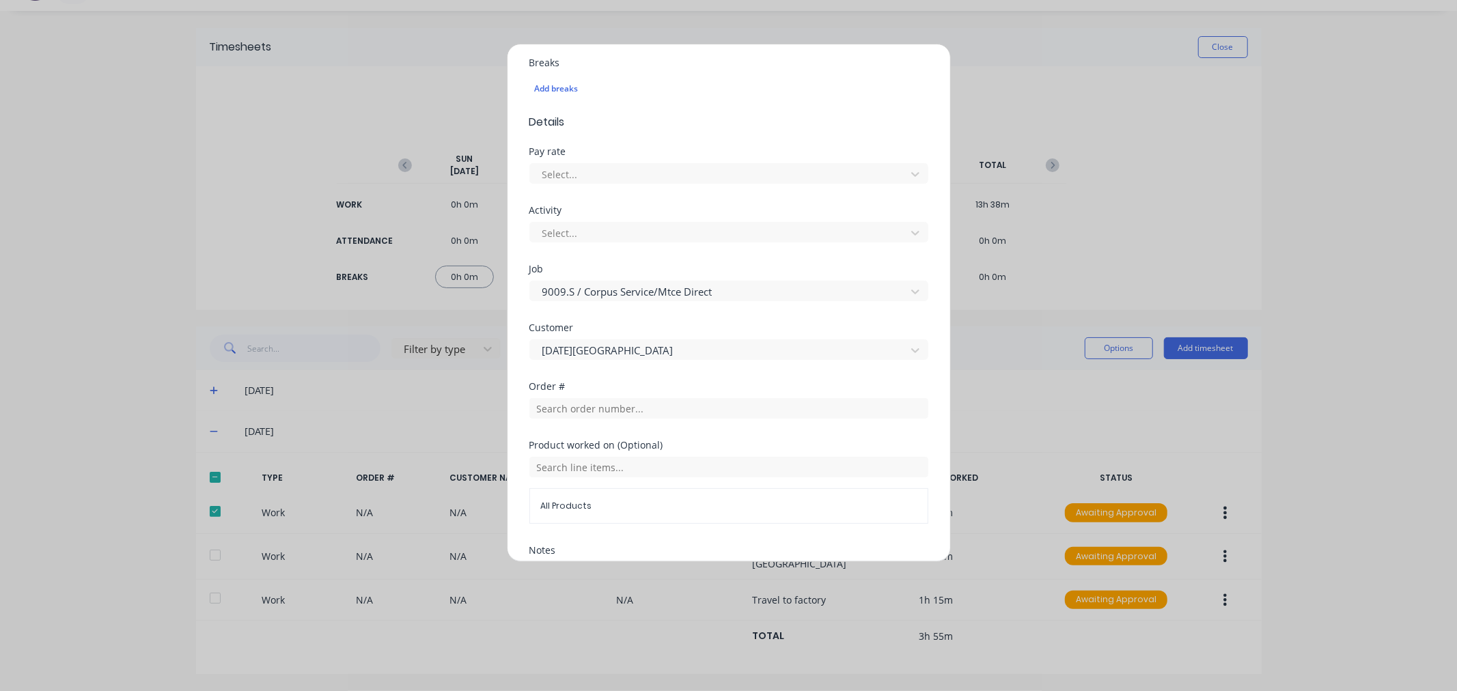
scroll to position [503, 0]
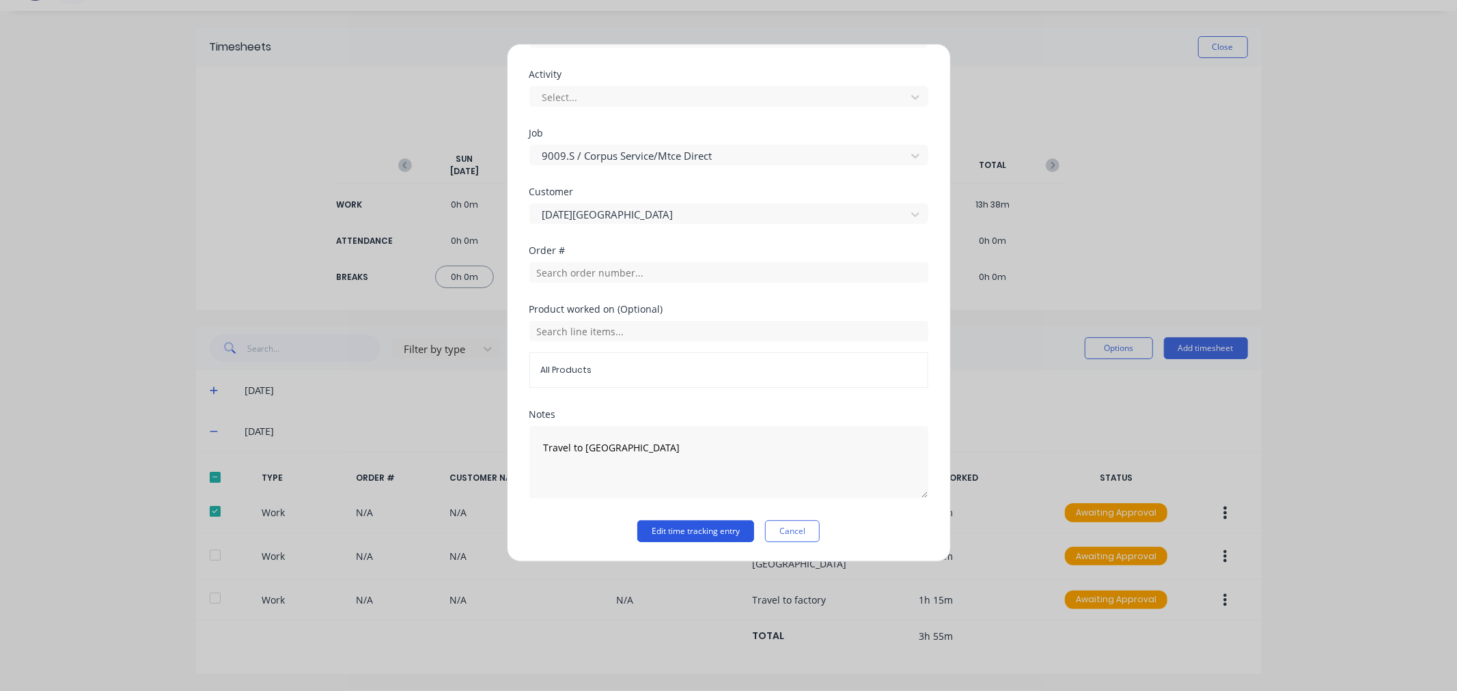
click at [681, 527] on button "Edit time tracking entry" at bounding box center [695, 532] width 117 height 22
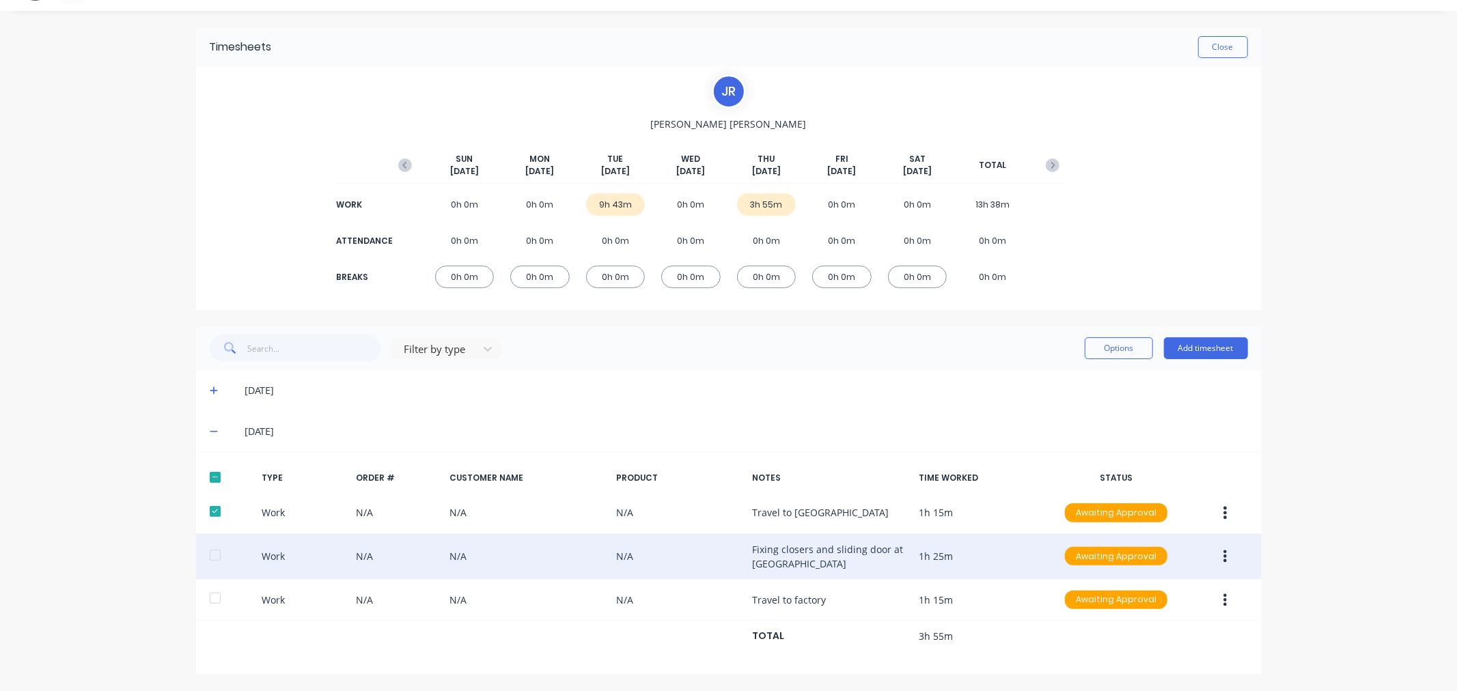
click at [1223, 555] on icon "button" at bounding box center [1224, 556] width 3 height 15
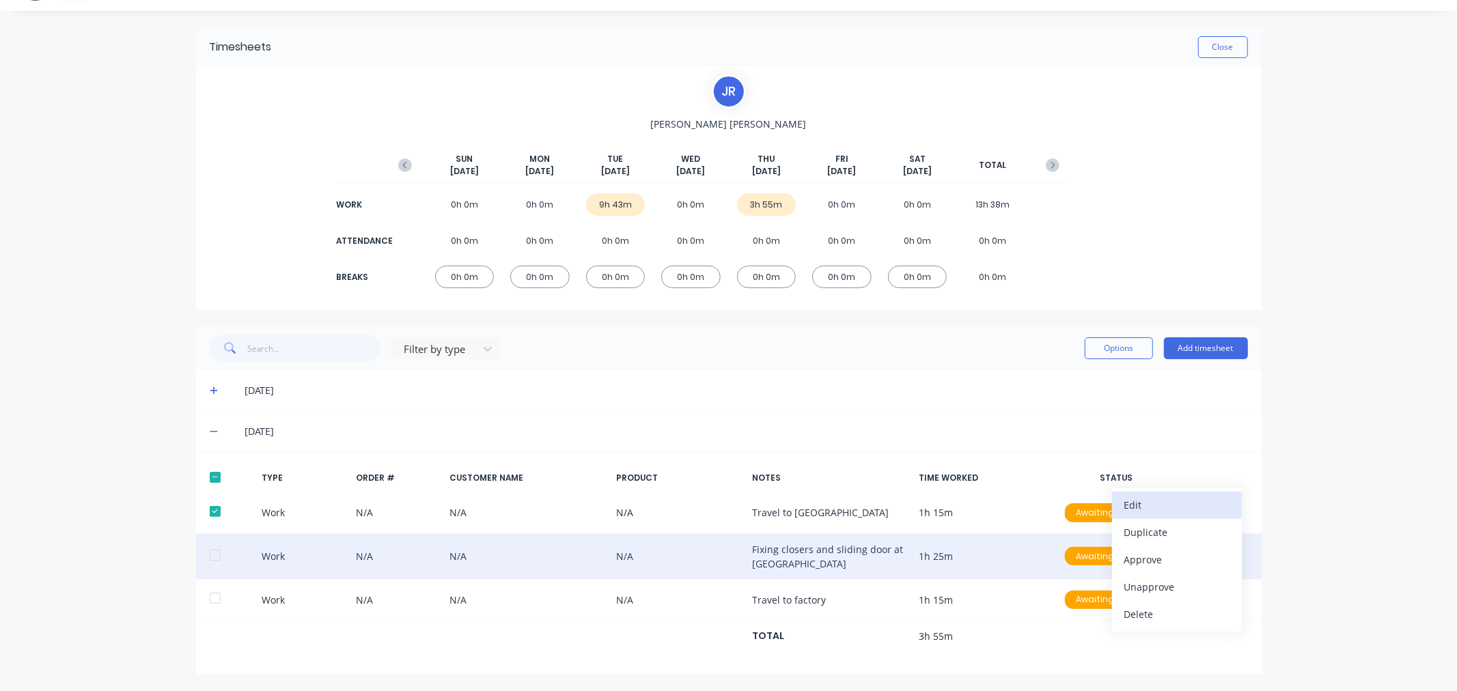
click at [1171, 504] on div "Edit" at bounding box center [1176, 505] width 105 height 20
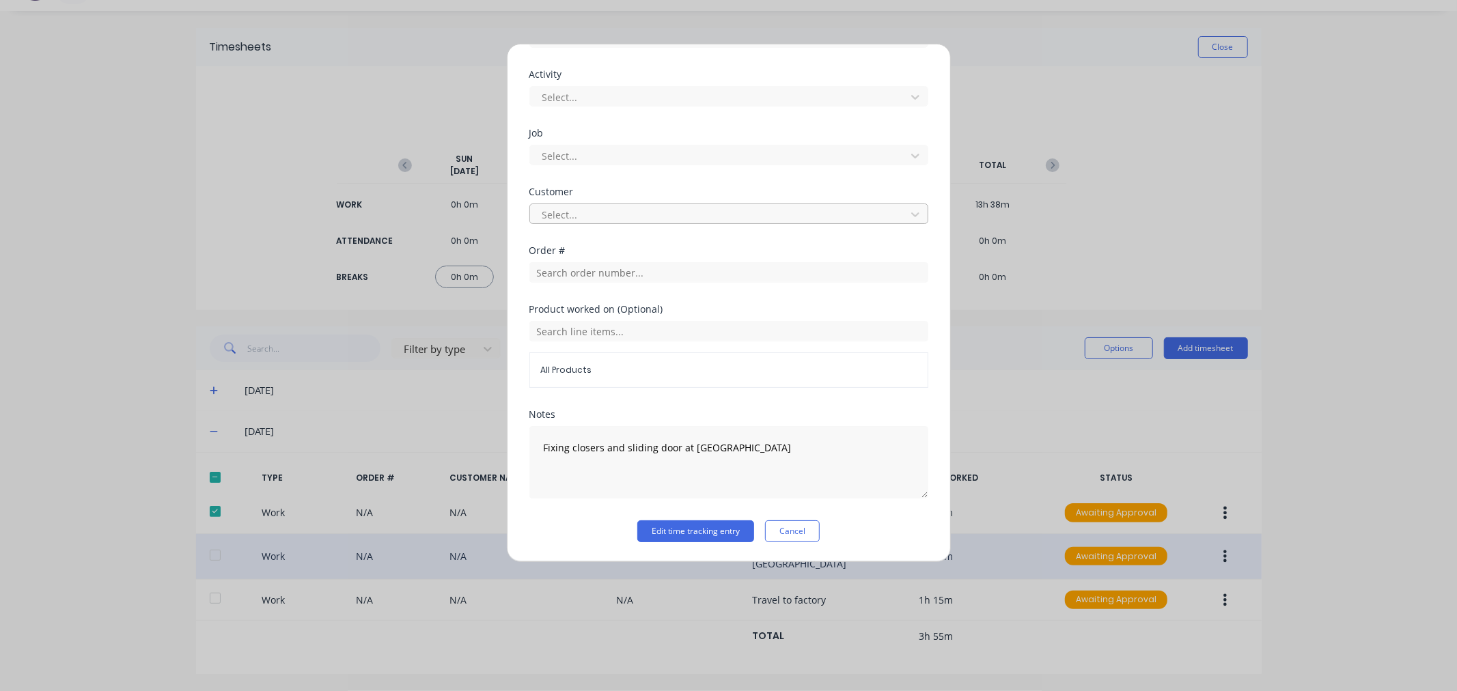
click at [554, 212] on div at bounding box center [720, 214] width 358 height 17
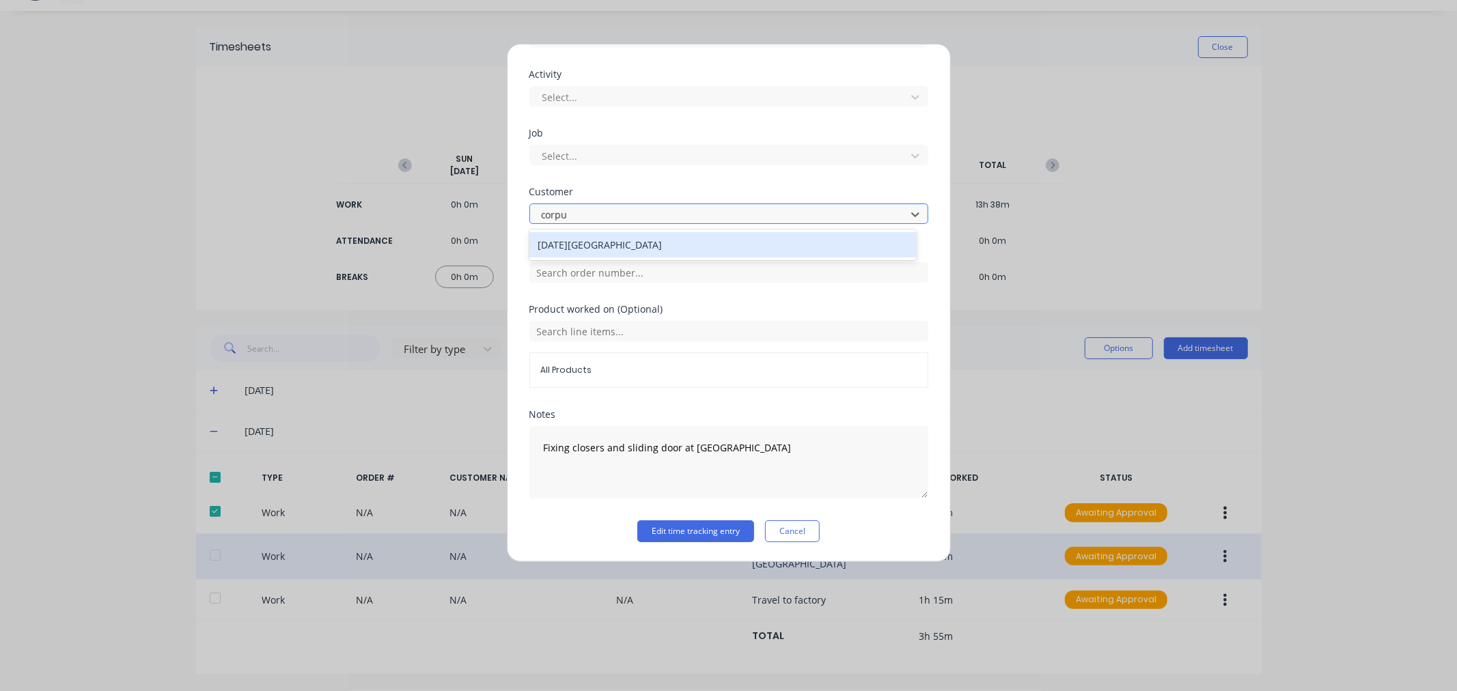
type input "corpus"
click at [562, 243] on div "[DATE][GEOGRAPHIC_DATA]" at bounding box center [722, 244] width 387 height 25
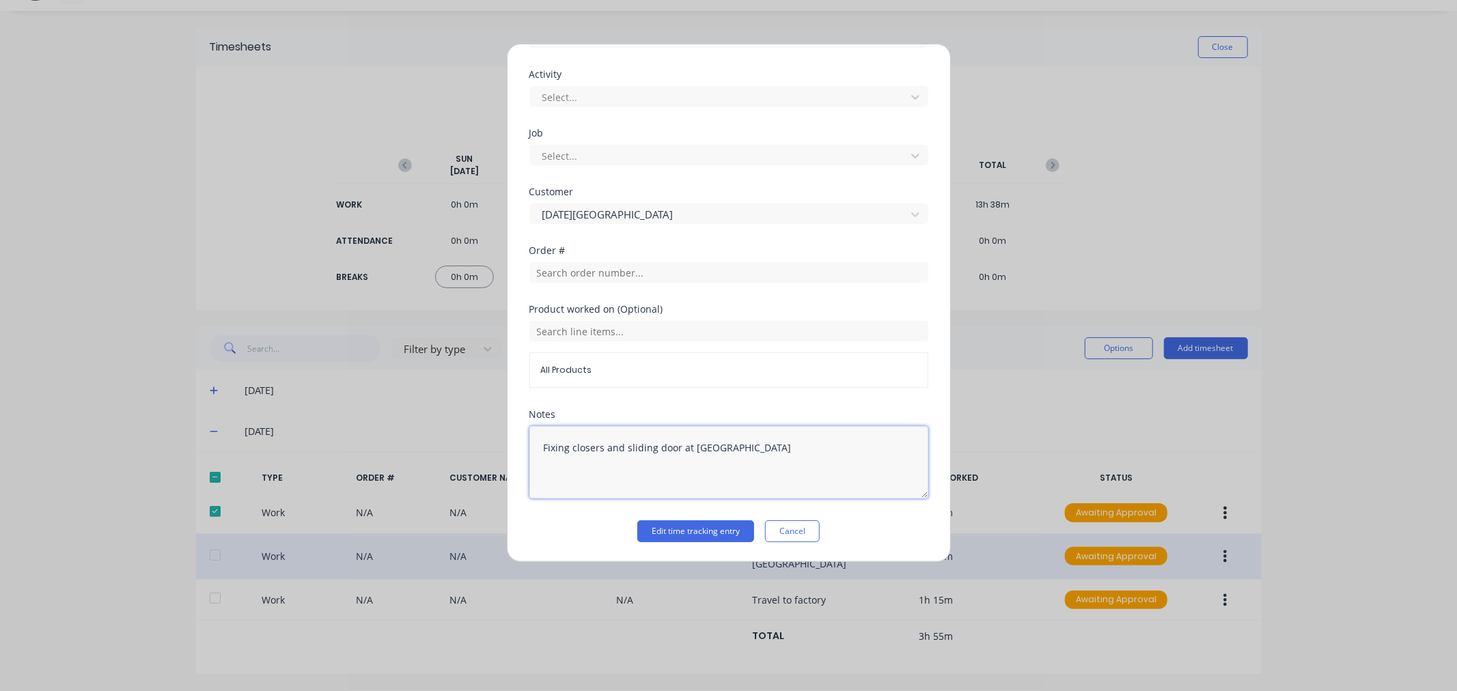
click at [775, 446] on textarea "Fixing closers and sliding door at [GEOGRAPHIC_DATA]" at bounding box center [728, 462] width 399 height 72
click at [769, 449] on textarea "Fixing closers and sliding door at [DATE] JN9009.S" at bounding box center [728, 462] width 399 height 72
type textarea "Fixing closers and sliding door at [GEOGRAPHIC_DATA] JN 9009.S"
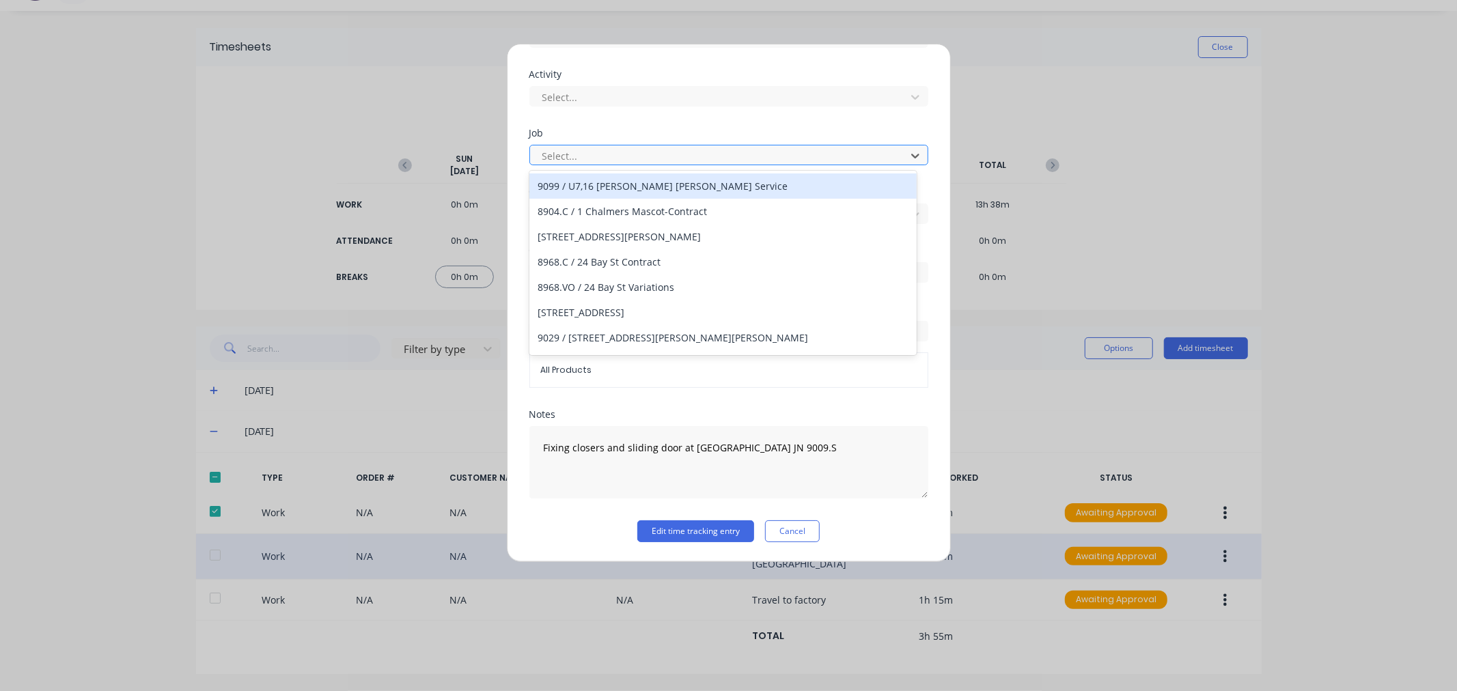
click at [576, 154] on div at bounding box center [720, 156] width 358 height 17
type input "9009.s"
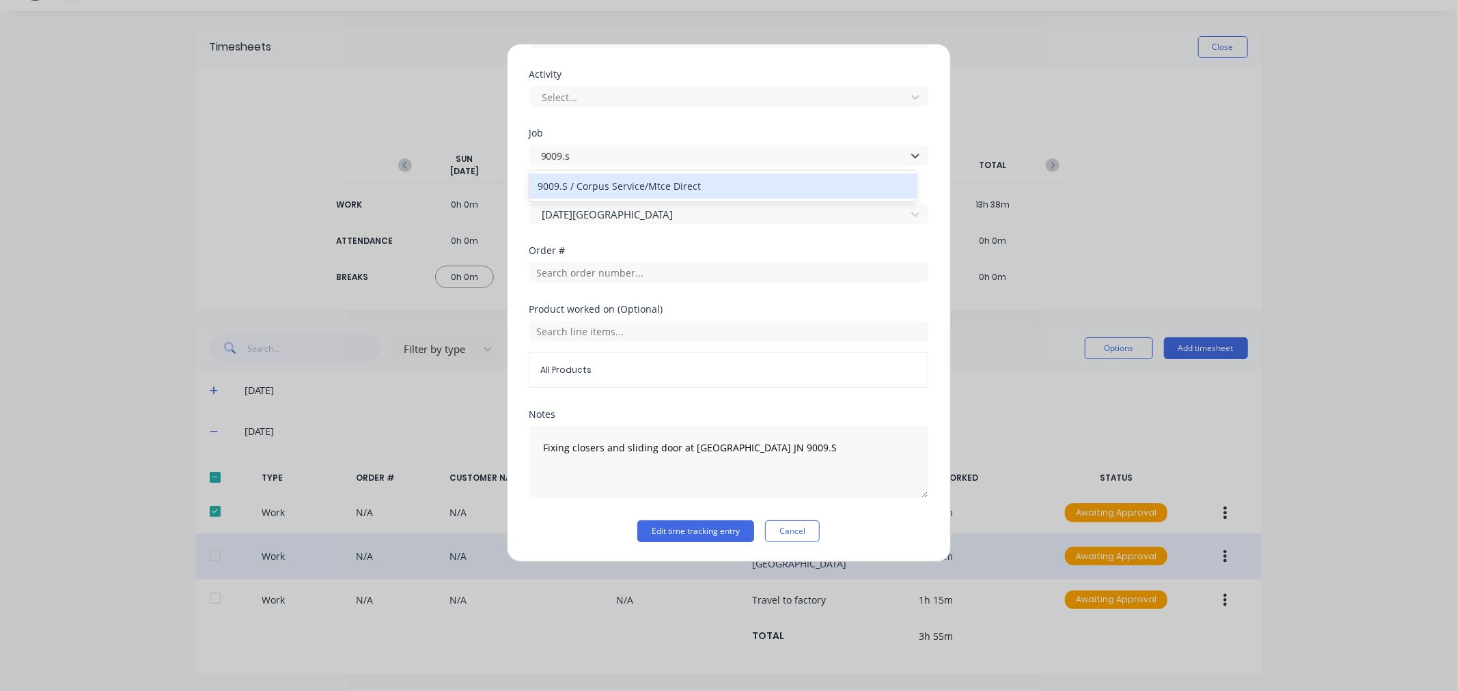
click at [568, 190] on div "9009.S / Corpus Service/Mtce Direct" at bounding box center [722, 186] width 387 height 25
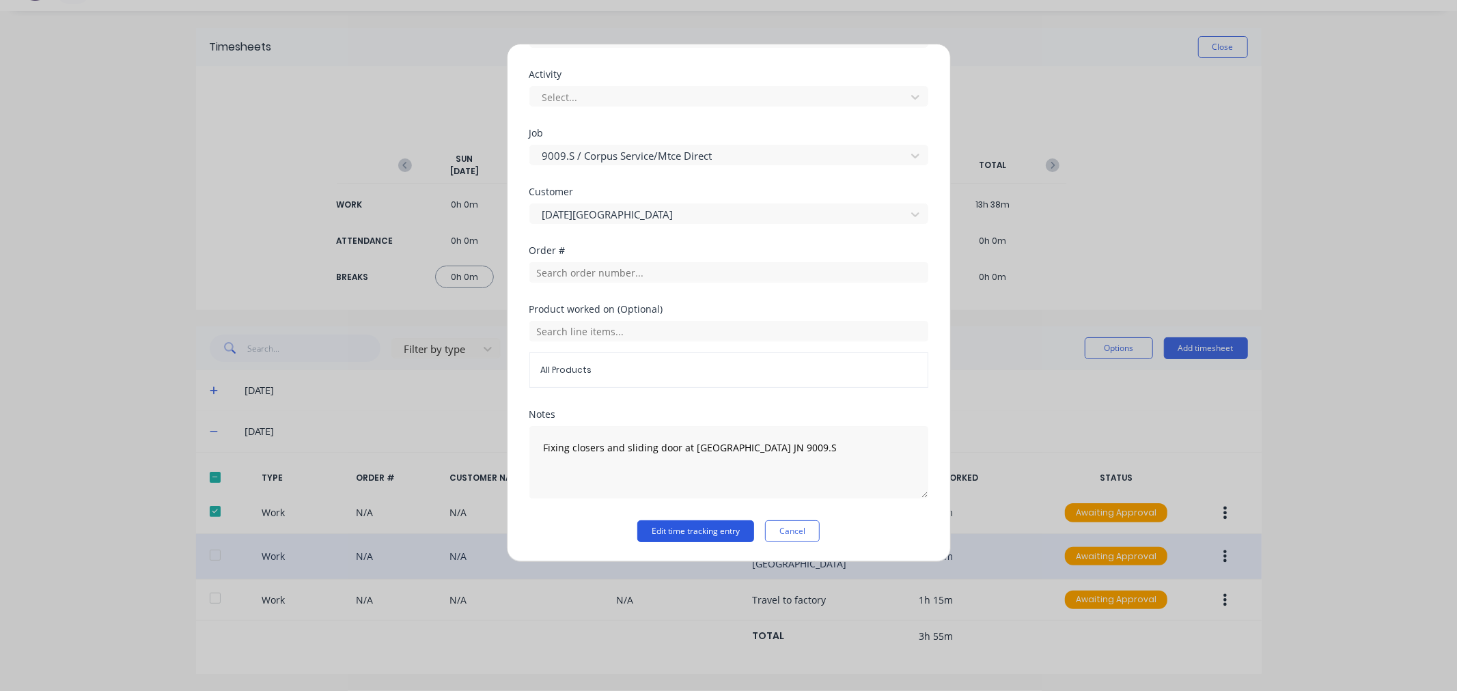
click at [700, 523] on button "Edit time tracking entry" at bounding box center [695, 532] width 117 height 22
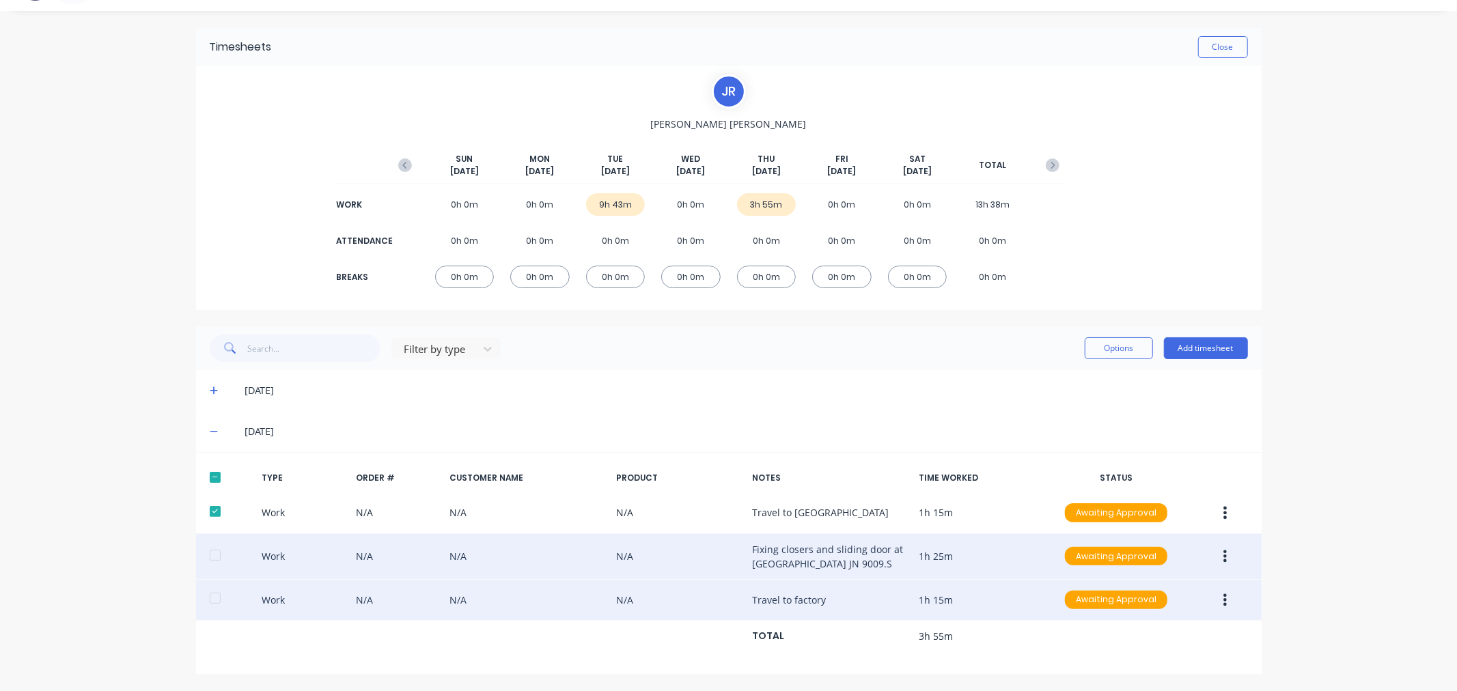
click at [1221, 598] on button "button" at bounding box center [1225, 600] width 32 height 25
click at [1192, 554] on div "Edit" at bounding box center [1176, 549] width 105 height 20
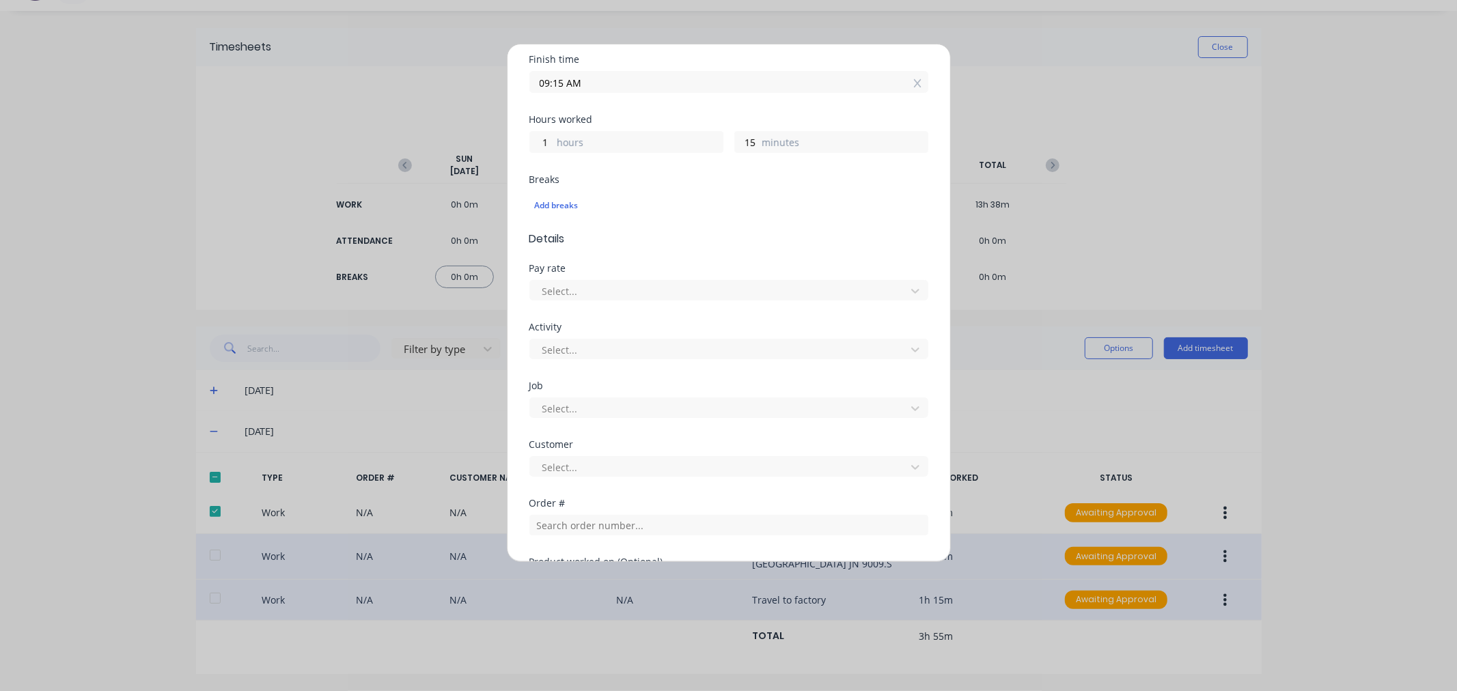
scroll to position [379, 0]
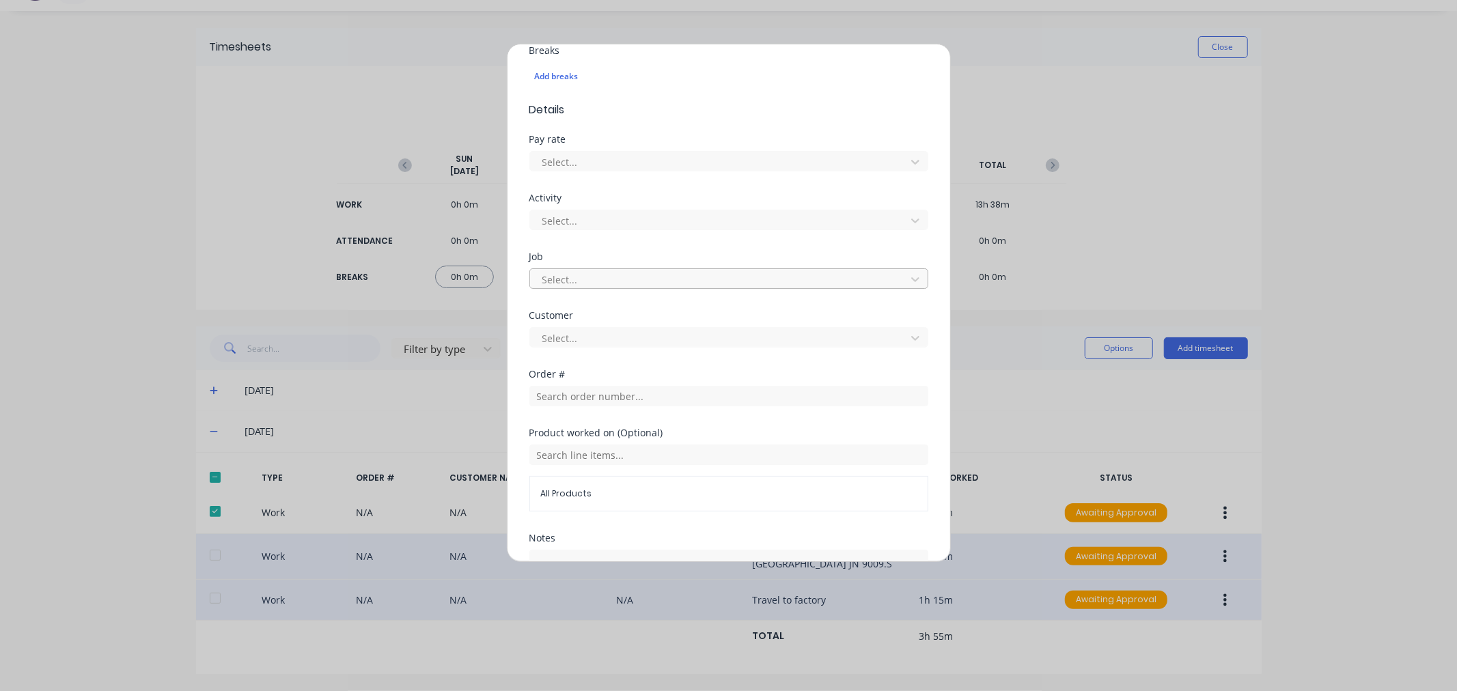
click at [587, 281] on div at bounding box center [720, 279] width 358 height 17
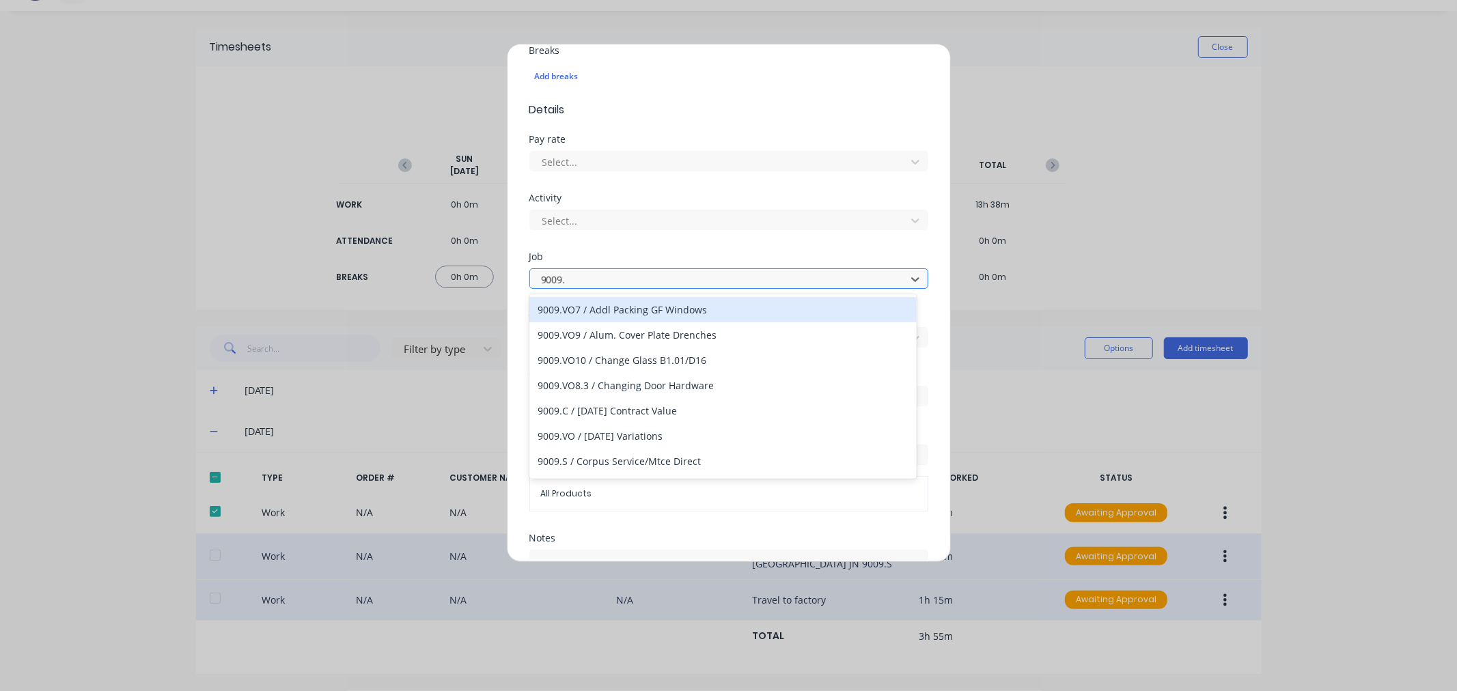
type input "9009.s"
click at [572, 317] on div "9009.S / Corpus Service/Mtce Direct" at bounding box center [722, 309] width 387 height 25
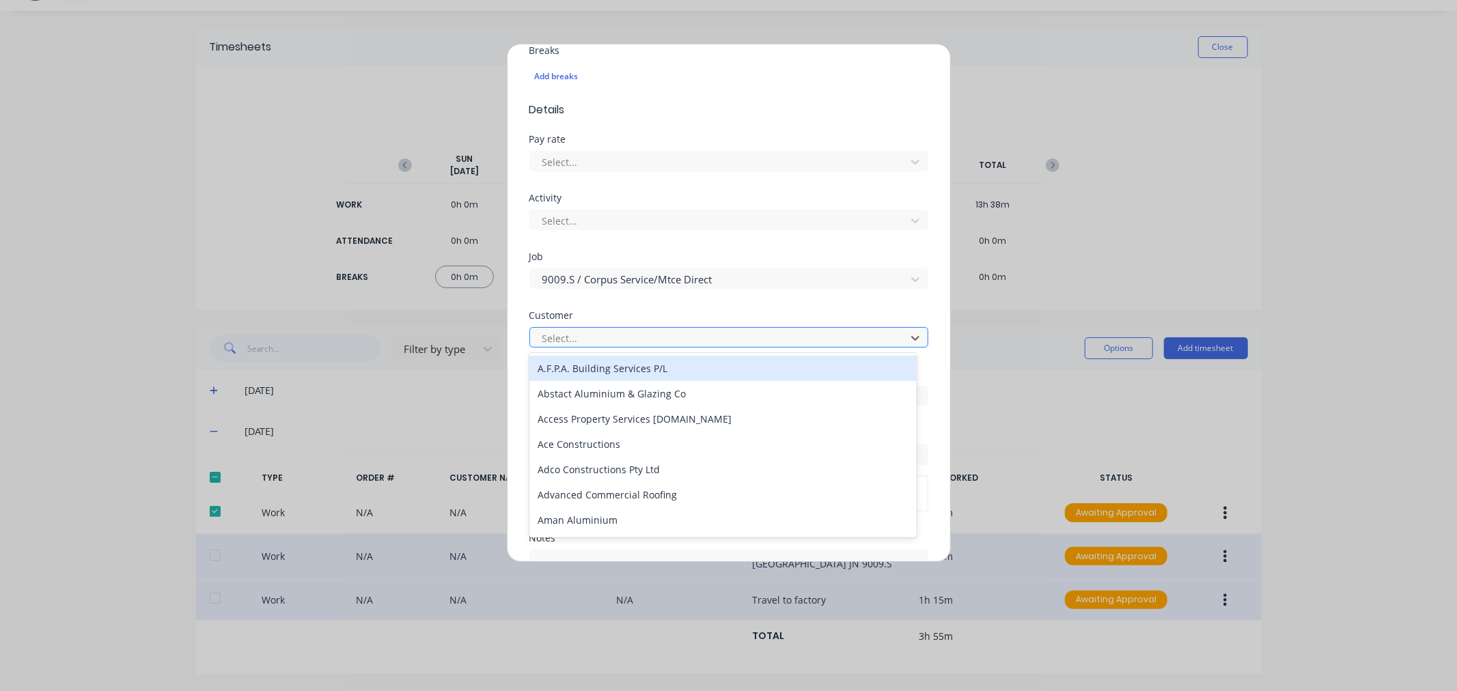
click at [568, 330] on div at bounding box center [720, 338] width 358 height 17
type input "corpu"
click at [557, 365] on div "[DATE][GEOGRAPHIC_DATA]" at bounding box center [722, 368] width 387 height 25
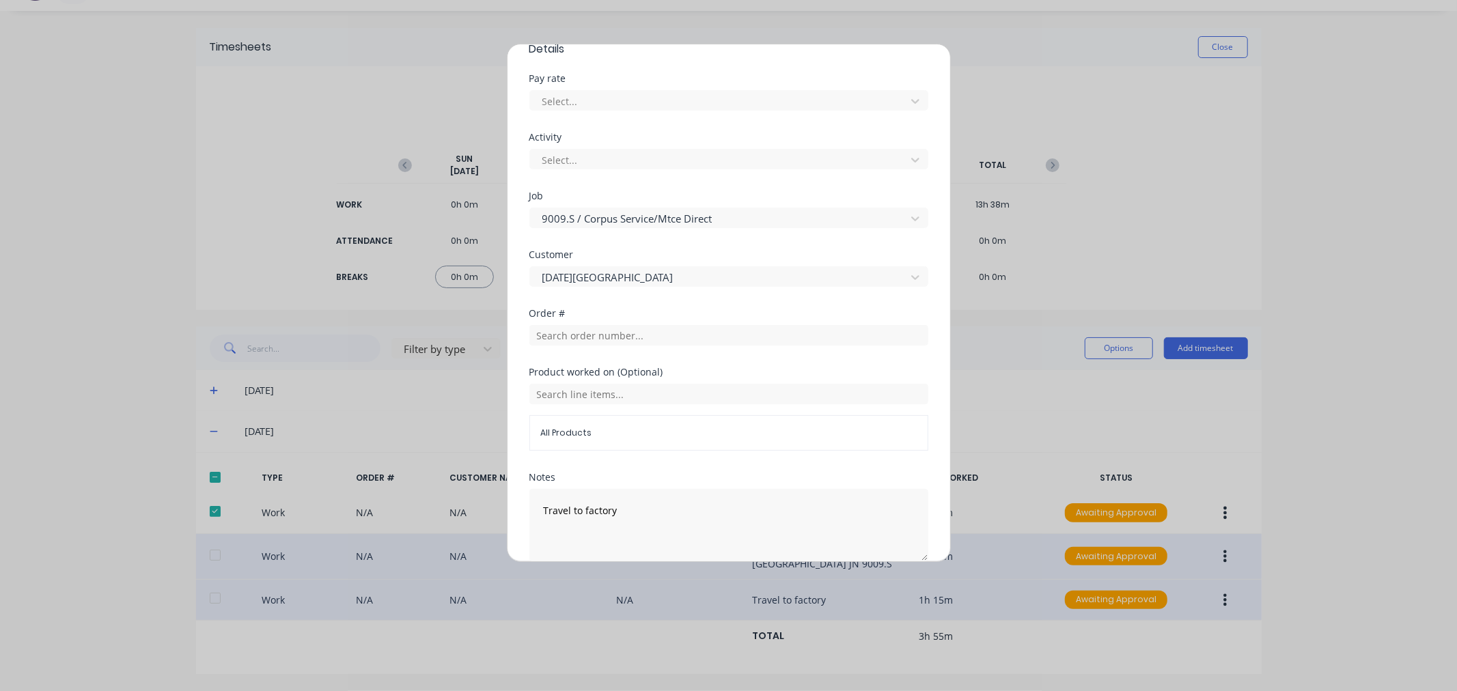
scroll to position [503, 0]
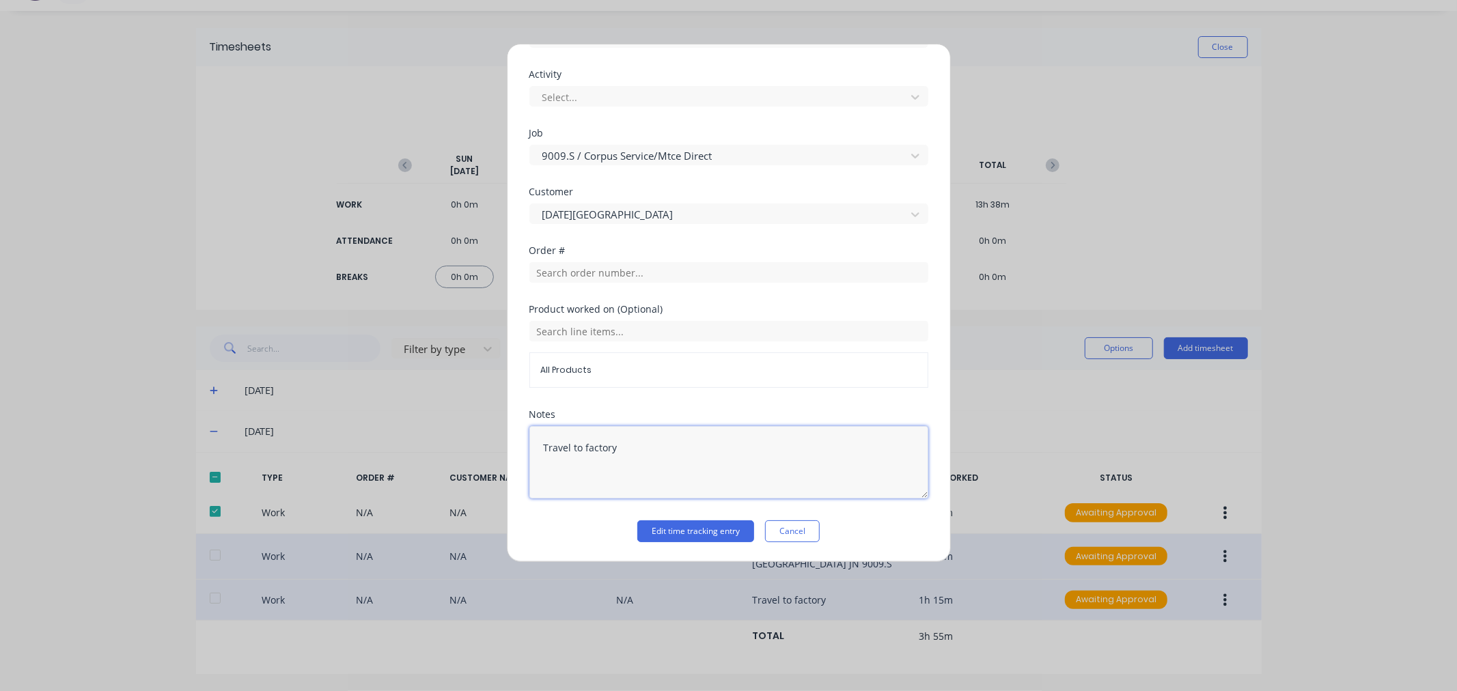
click at [669, 451] on textarea "Travel to factory" at bounding box center [728, 462] width 399 height 72
type textarea "Travel to factory JN 9009.S"
click at [666, 531] on button "Edit time tracking entry" at bounding box center [695, 532] width 117 height 22
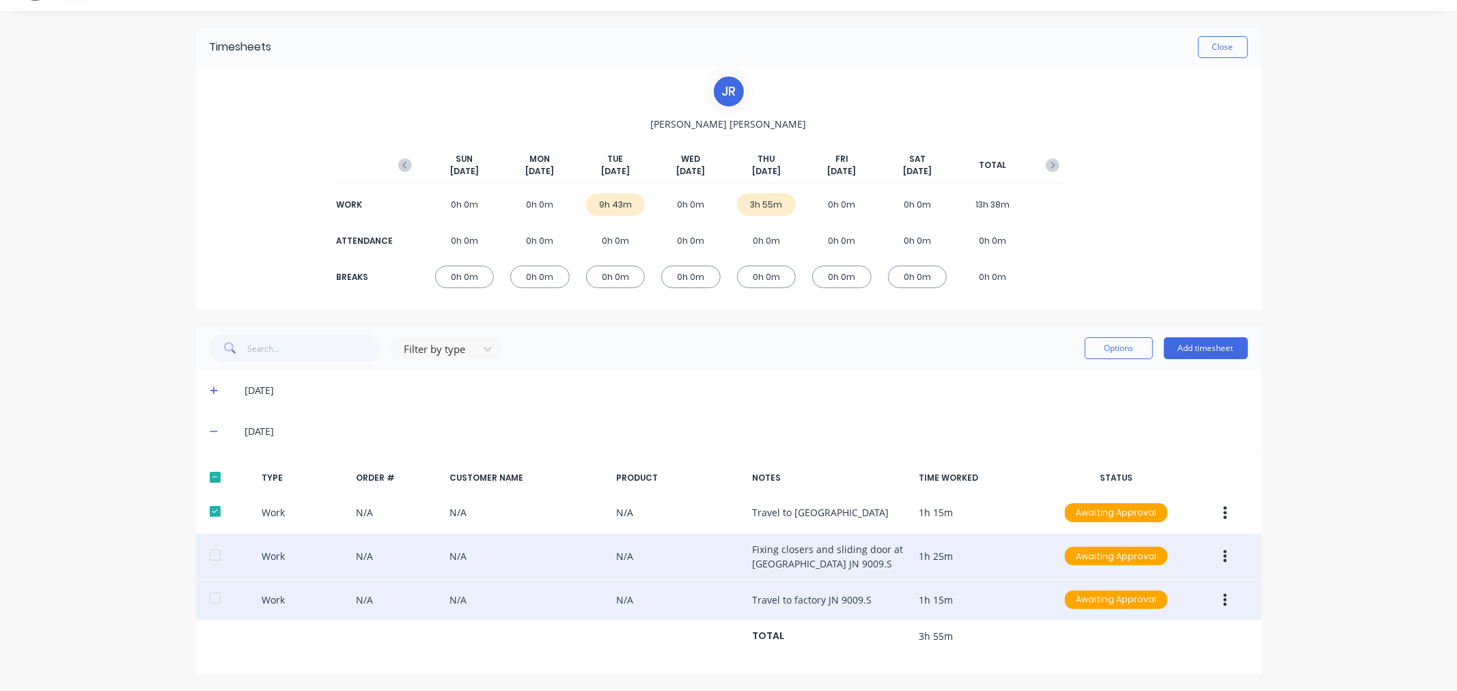
click at [1224, 556] on icon "button" at bounding box center [1225, 556] width 3 height 12
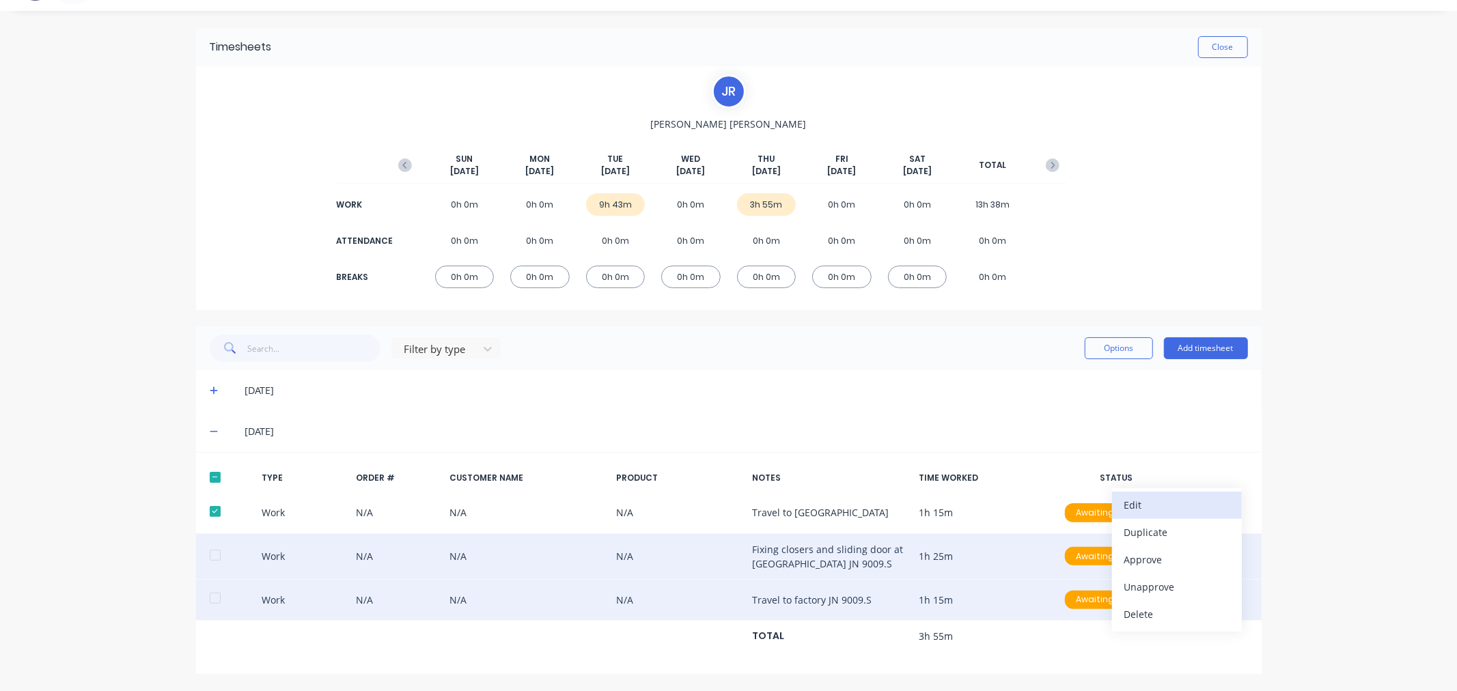
click at [1113, 503] on button "Edit" at bounding box center [1177, 505] width 130 height 27
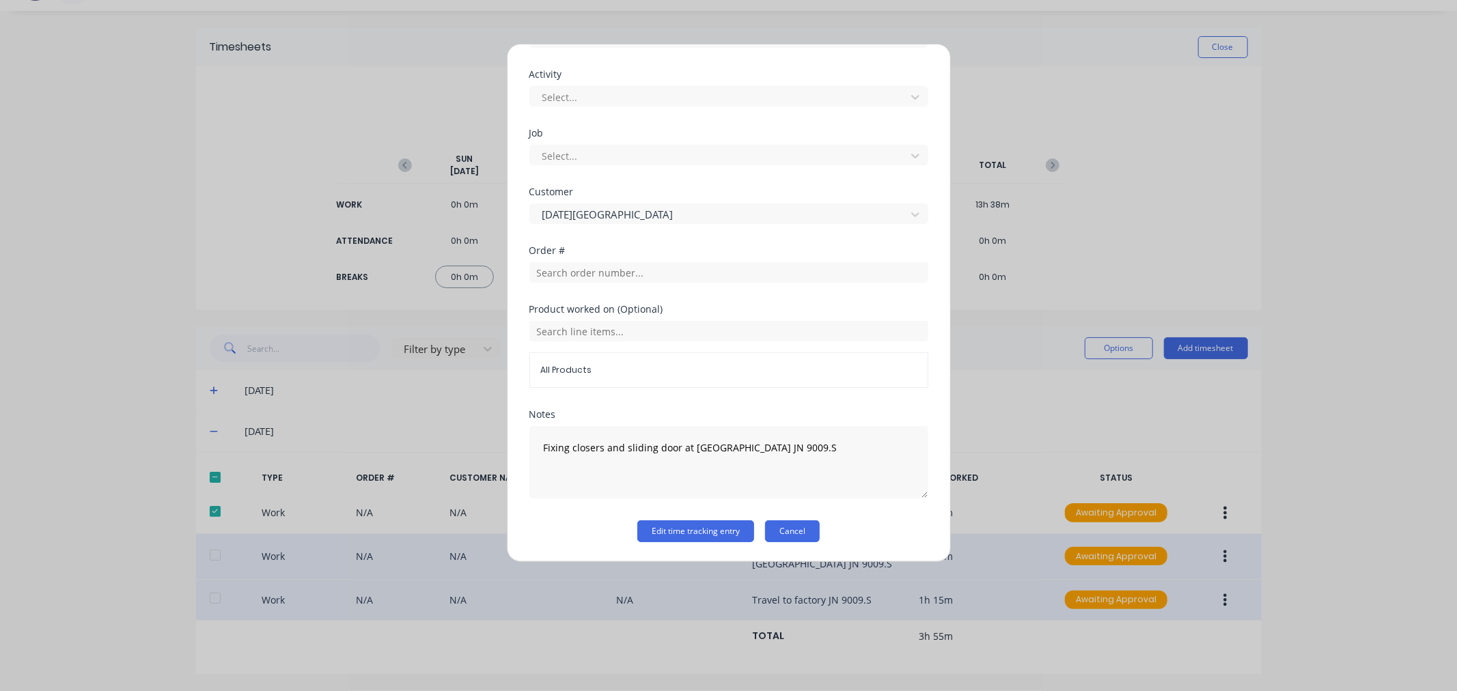
click at [801, 529] on button "Cancel" at bounding box center [792, 532] width 55 height 22
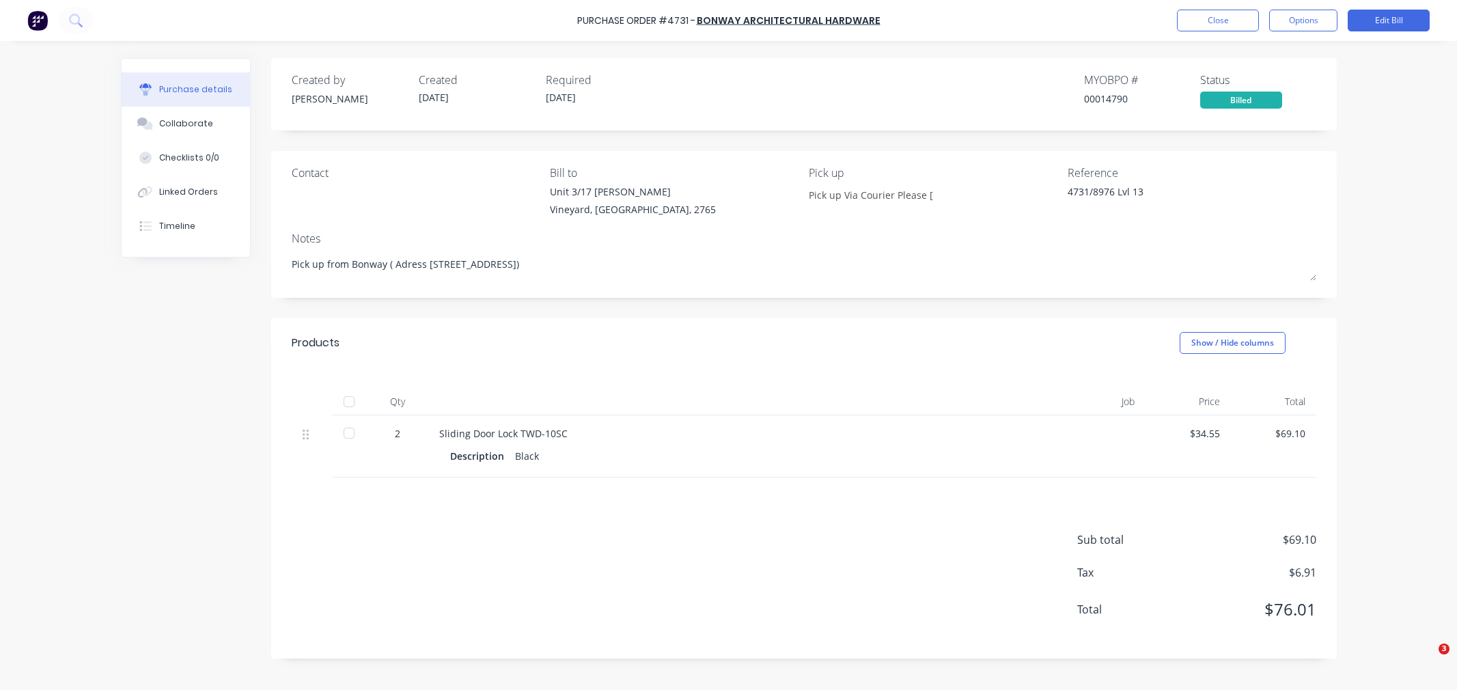
type textarea "x"
